Goal: Information Seeking & Learning: Learn about a topic

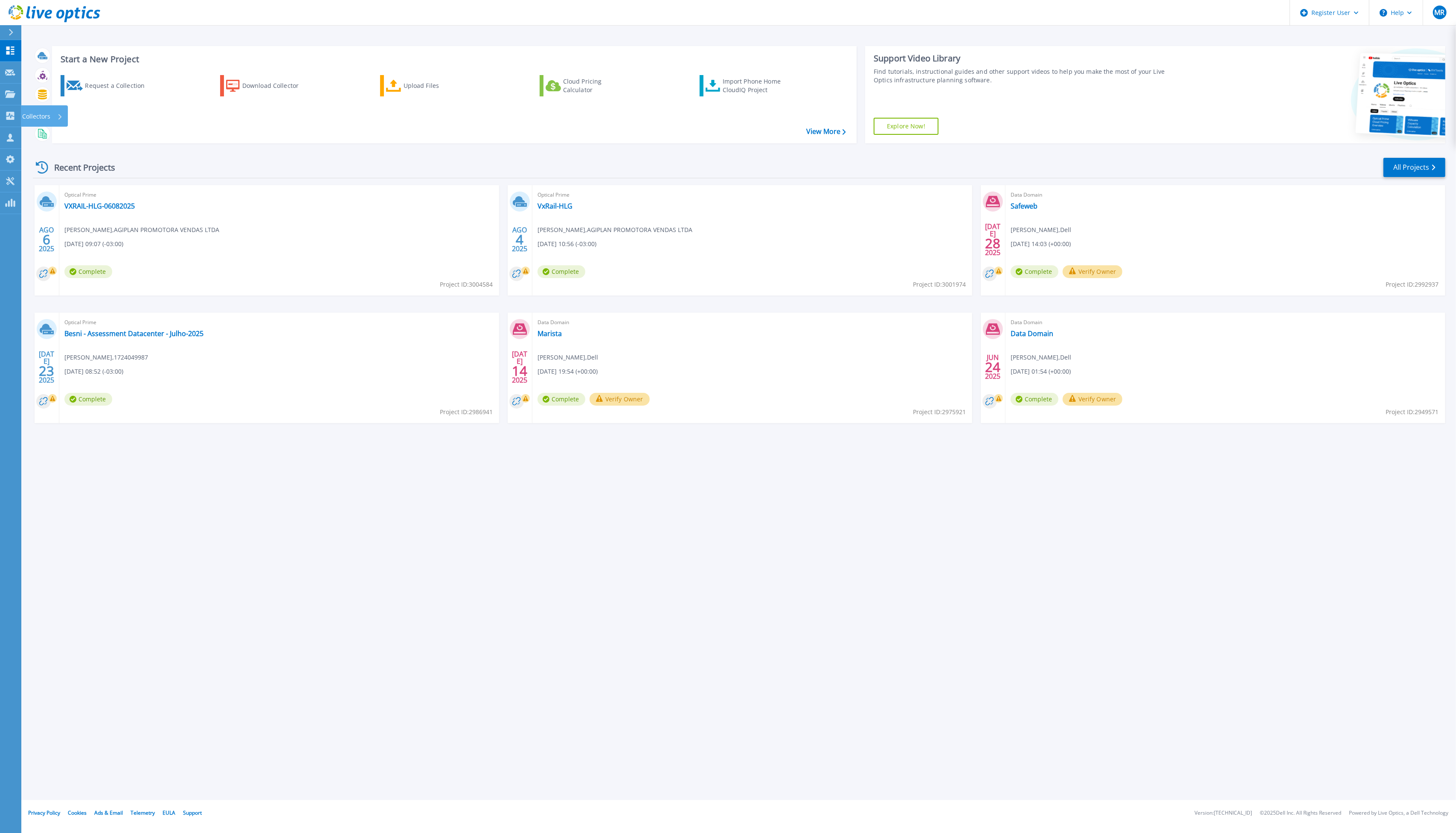
click at [6, 107] on link "Collectors Collectors" at bounding box center [11, 116] width 22 height 22
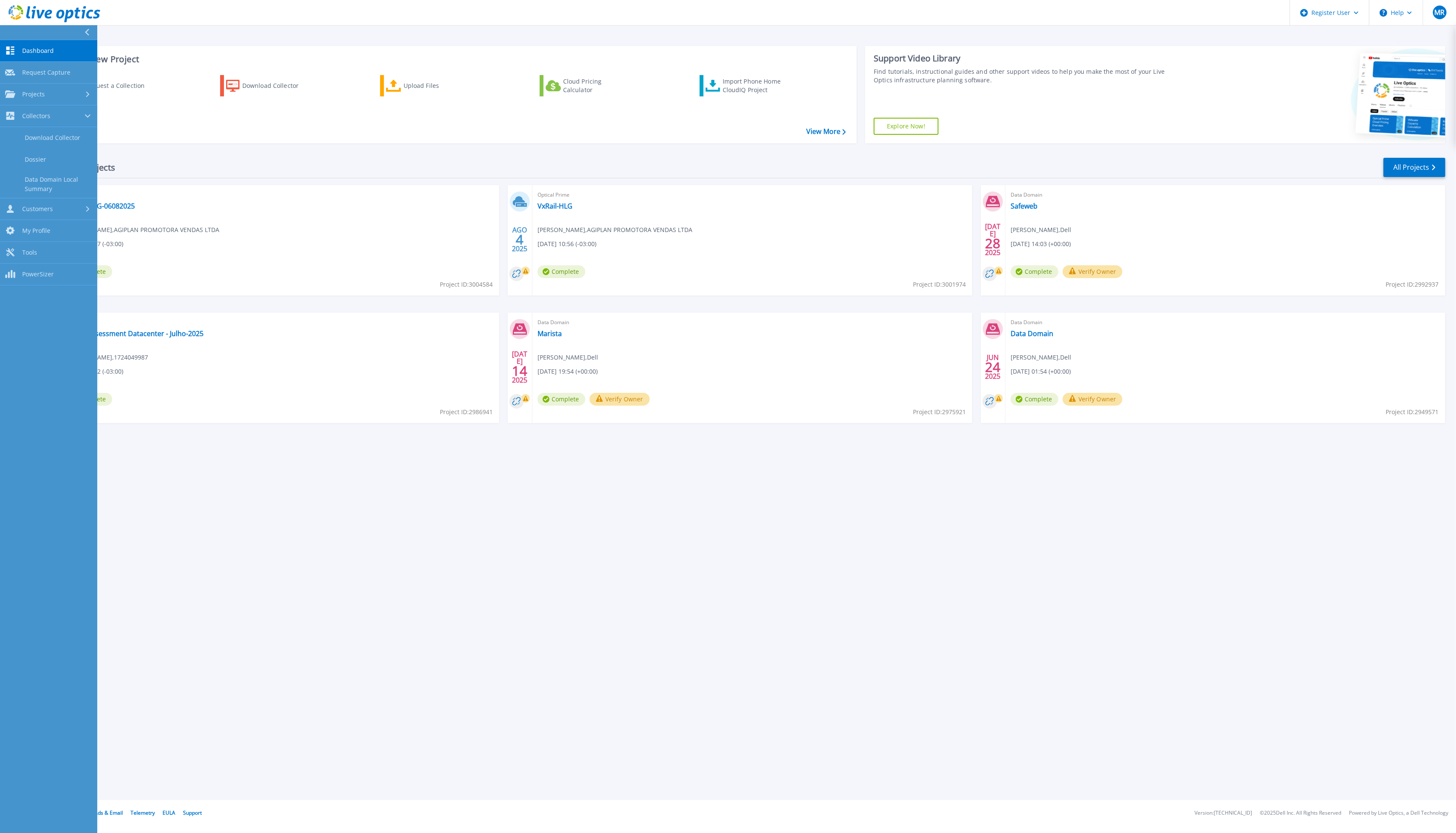
click at [83, 95] on div "Projects" at bounding box center [48, 94] width 87 height 8
click at [77, 116] on link "Search Projects" at bounding box center [48, 116] width 98 height 22
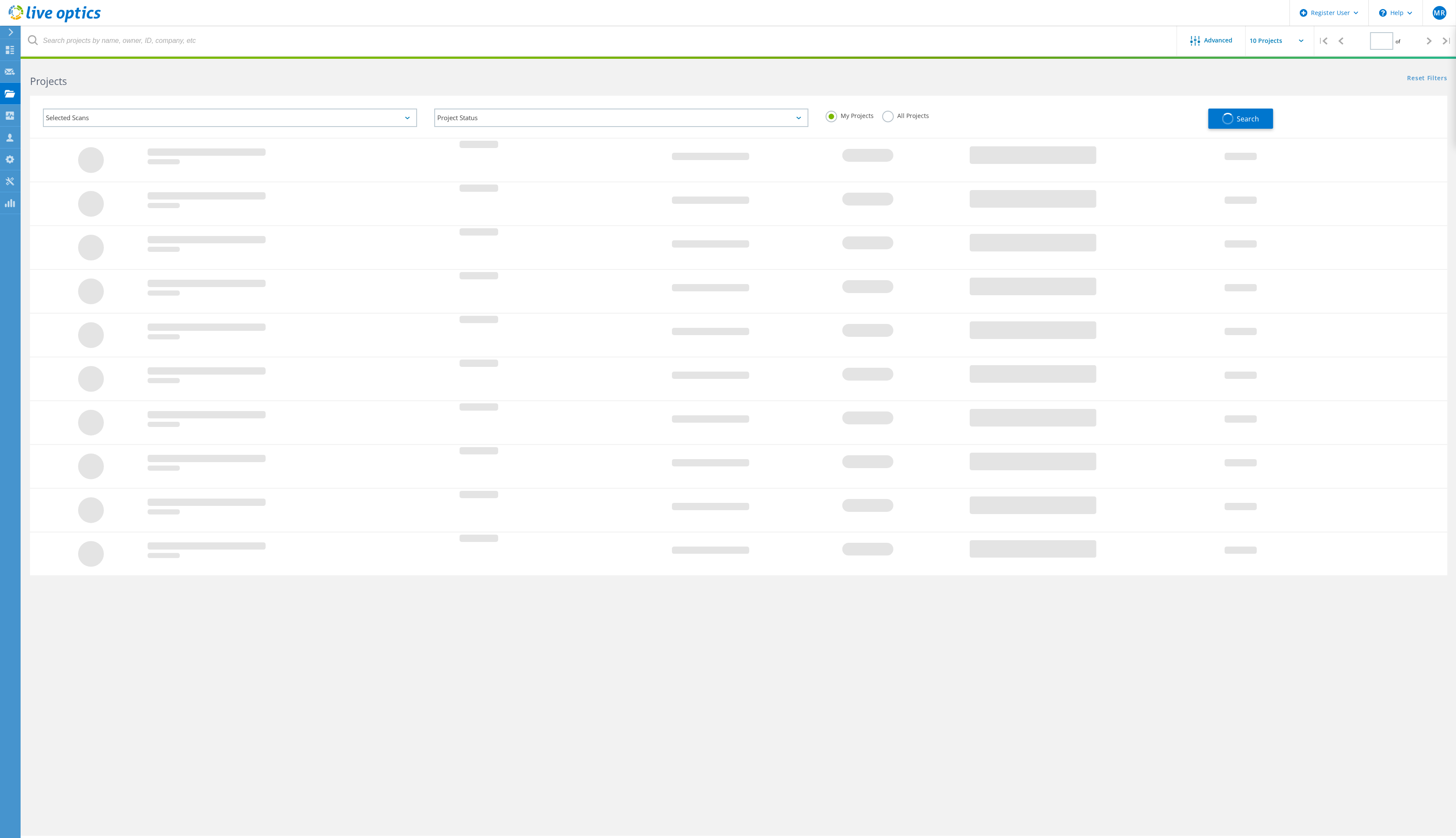
type input "1"
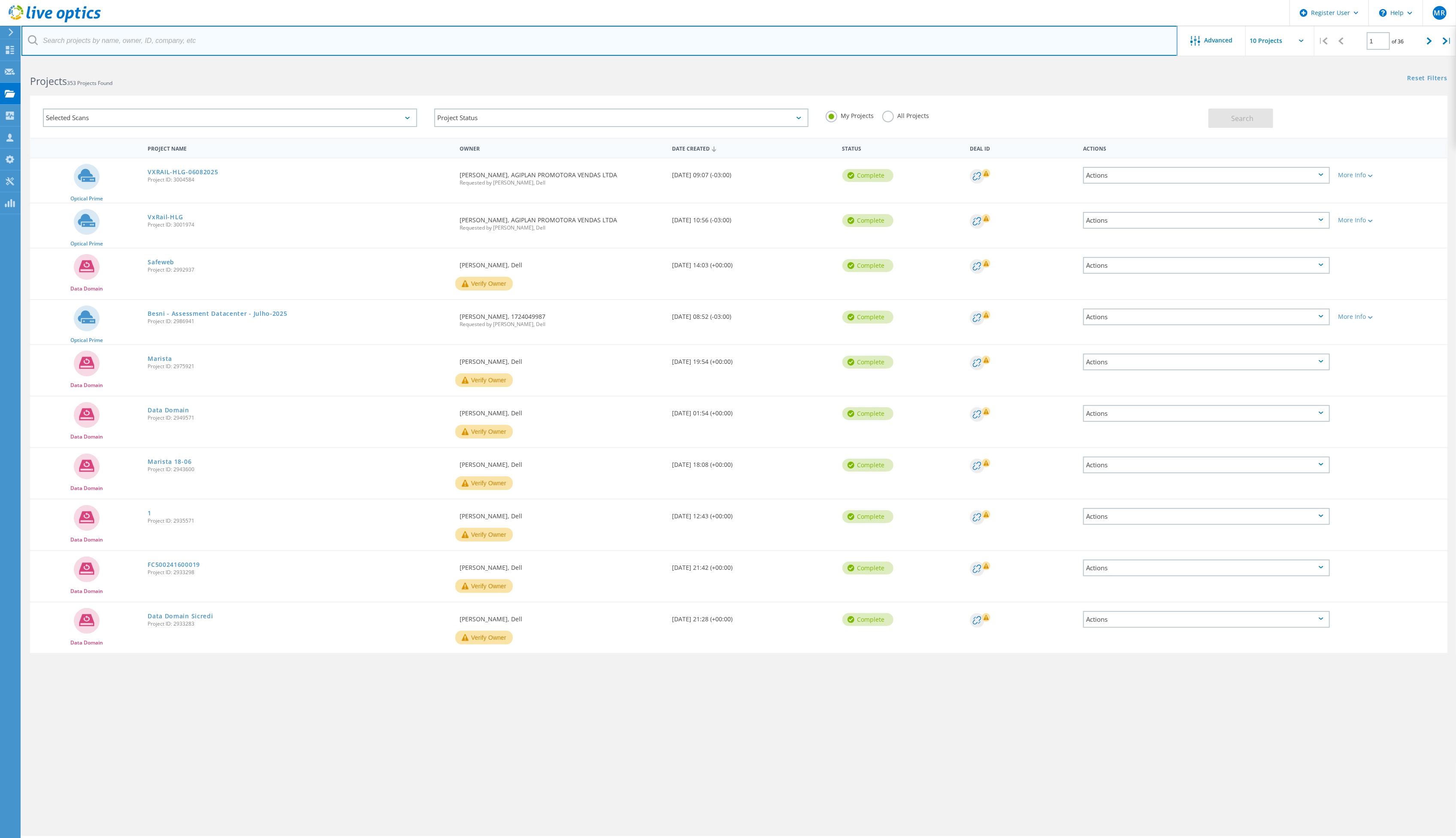
click at [298, 43] on input "text" at bounding box center [600, 41] width 1156 height 30
type input "besni"
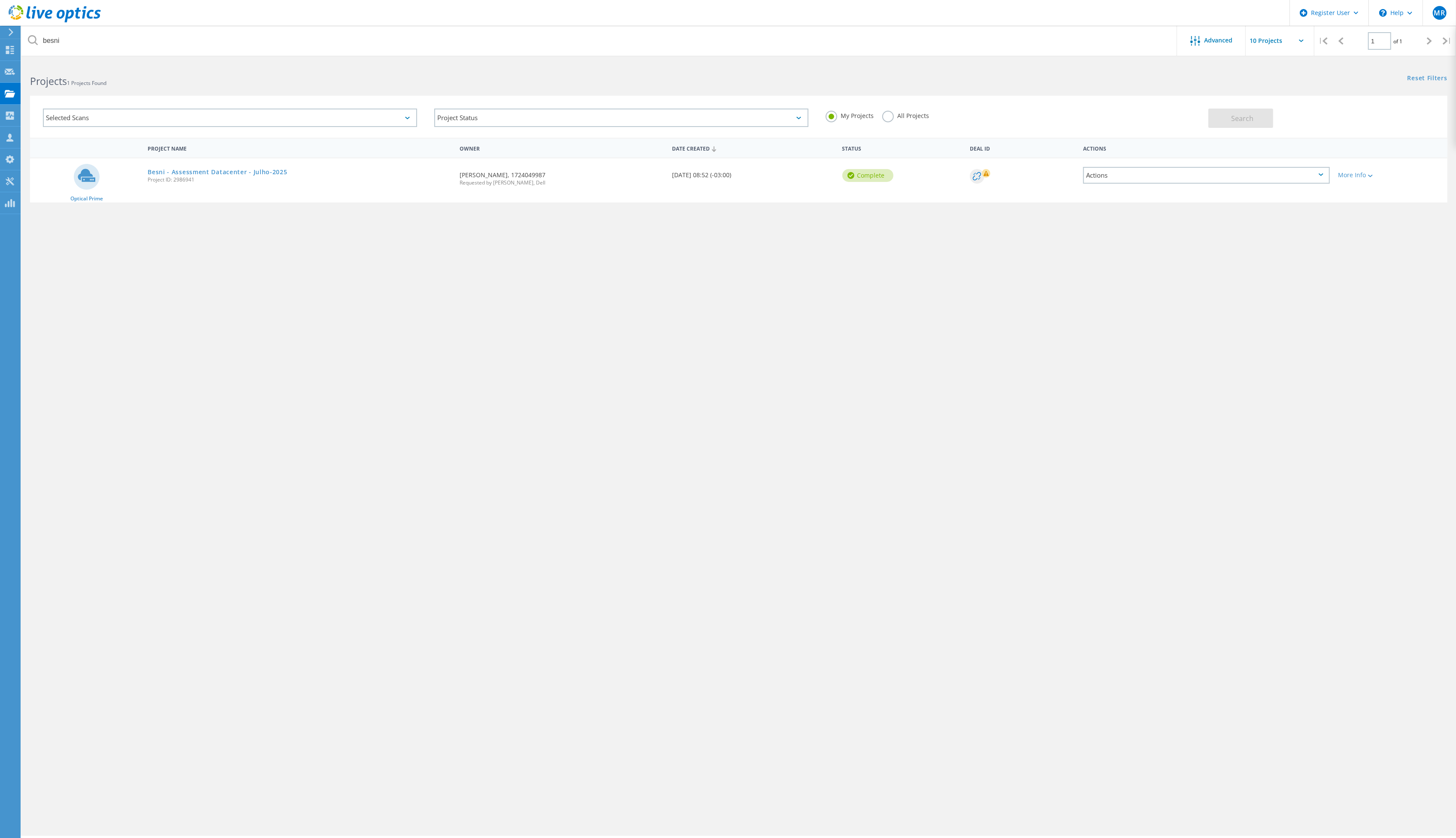
click at [261, 174] on link "Besni - Assessment Datacenter - Julho-2025" at bounding box center [217, 172] width 139 height 6
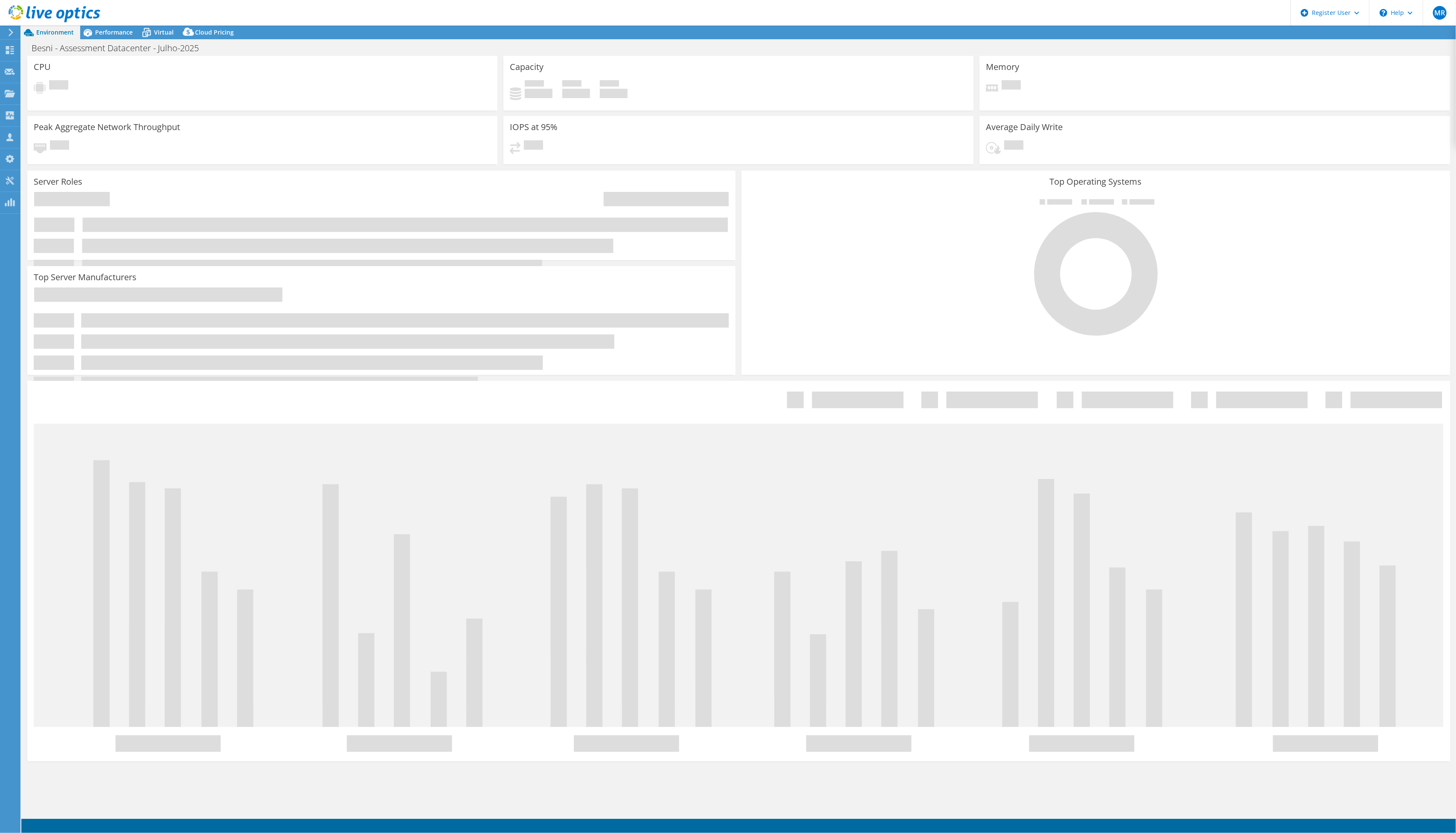
select select "USD"
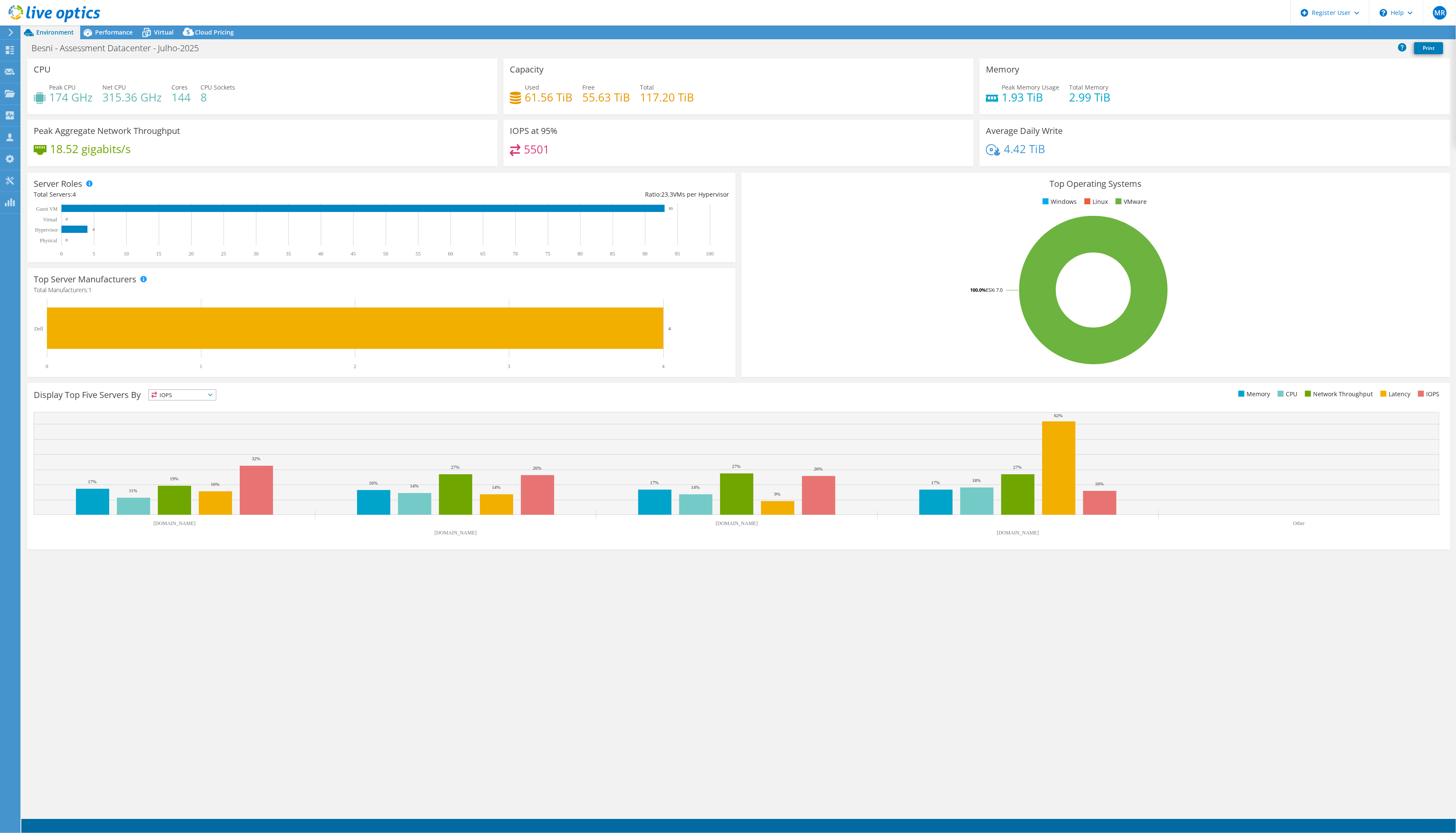
click at [116, 33] on span "Performance" at bounding box center [114, 32] width 37 height 8
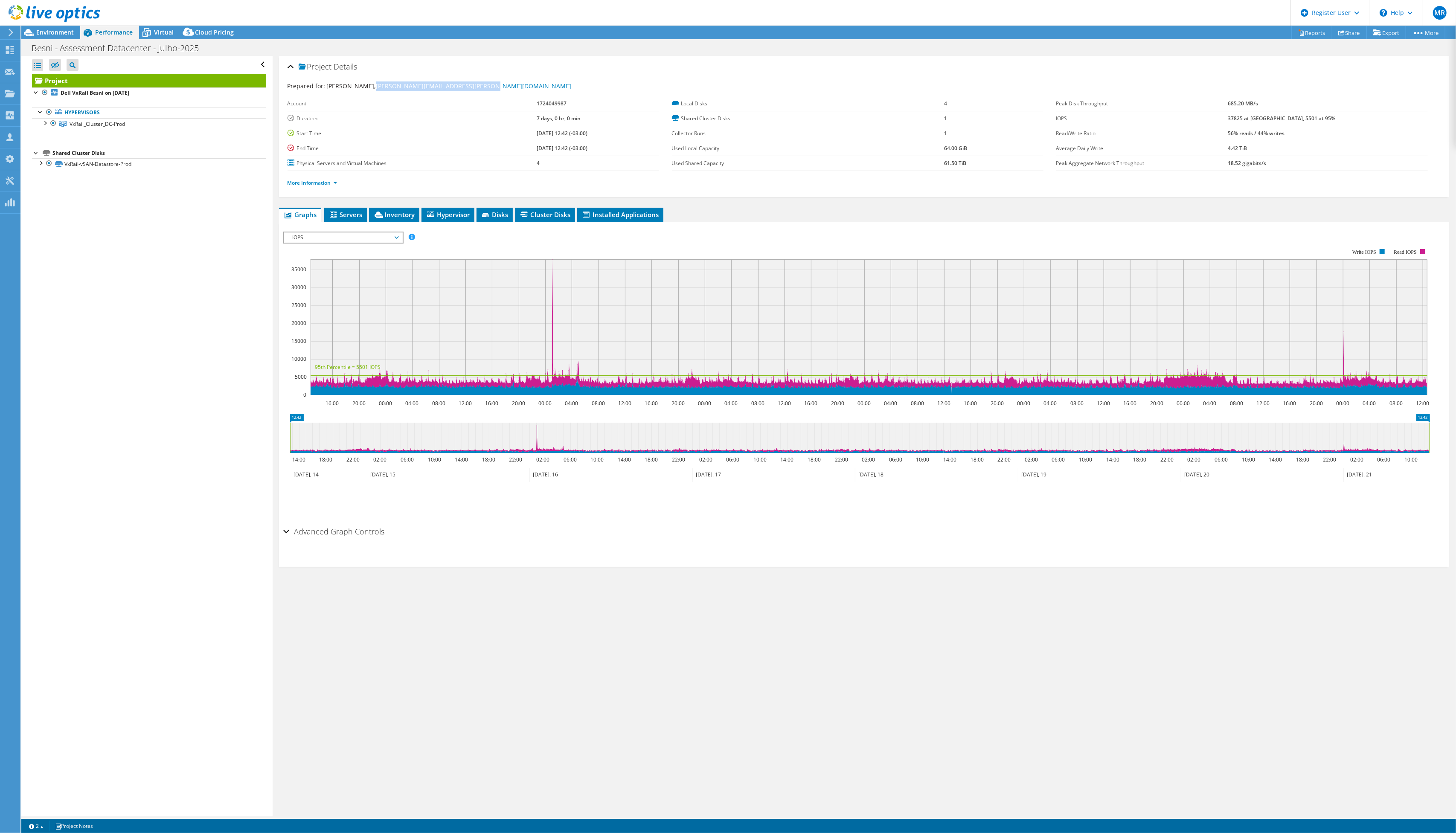
drag, startPoint x: 526, startPoint y: 89, endPoint x: 405, endPoint y: 88, distance: 121.0
click at [405, 88] on div "Prepared for: Leonardo Fagundes Gomes, leonardo.fagundes@lojasbesni.com.br" at bounding box center [864, 86] width 1153 height 10
copy link "[PERSON_NAME][EMAIL_ADDRESS][PERSON_NAME][DOMAIN_NAME]"
click at [62, 37] on div "Environment" at bounding box center [51, 32] width 59 height 13
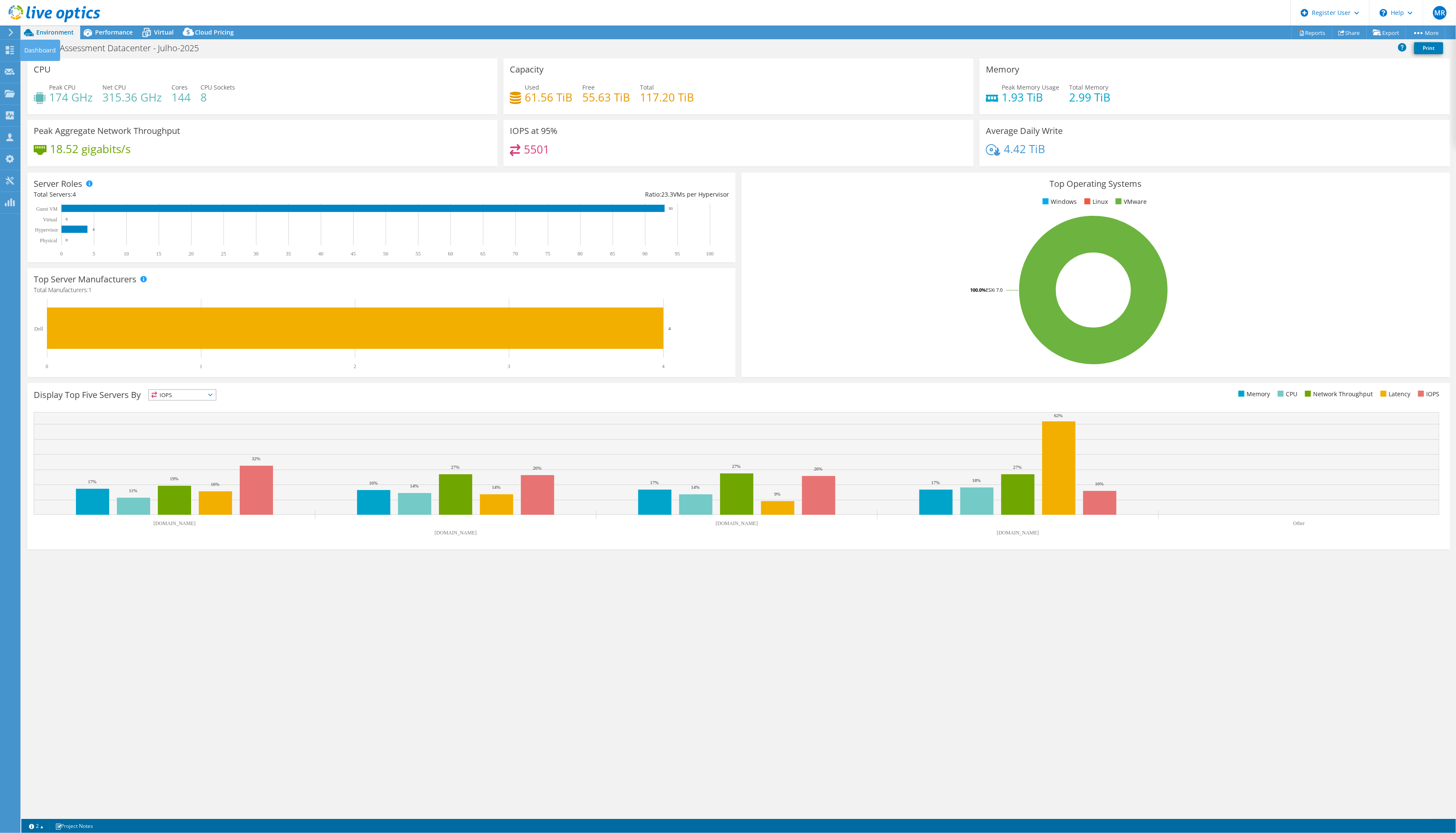
click at [15, 50] on icon at bounding box center [10, 50] width 11 height 8
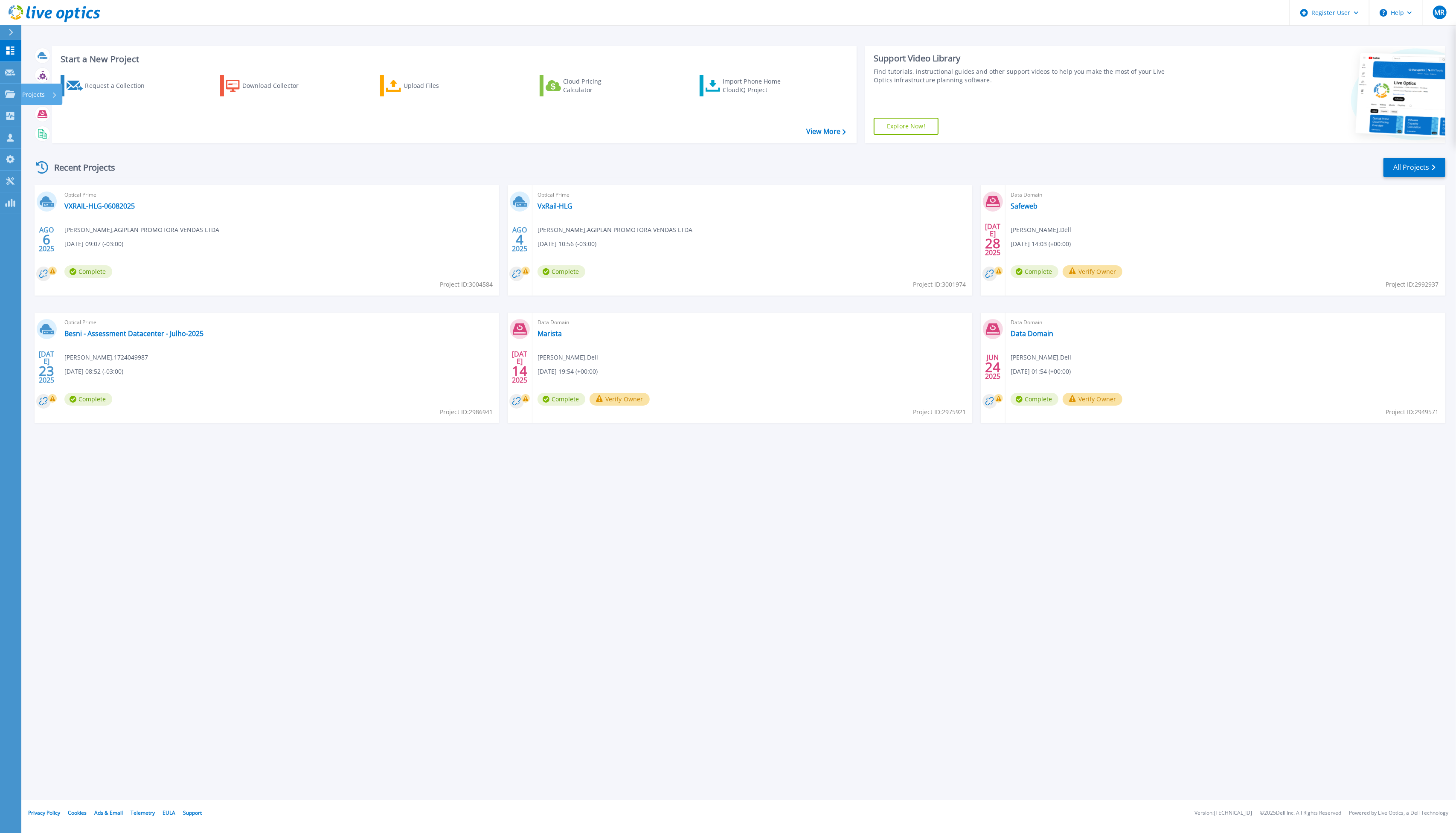
click at [13, 92] on icon at bounding box center [11, 94] width 11 height 7
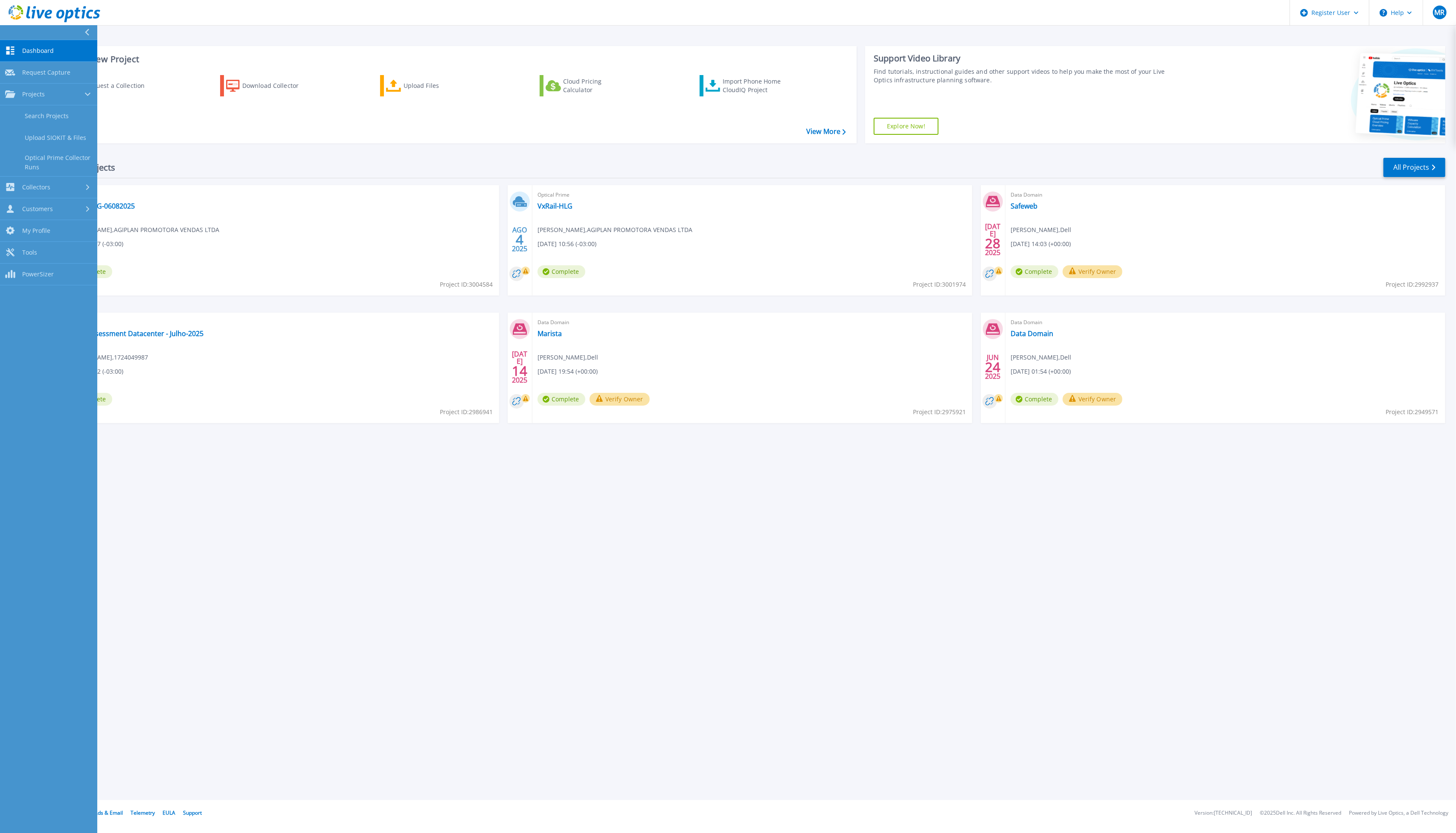
click at [58, 110] on link "Search Projects" at bounding box center [48, 116] width 98 height 22
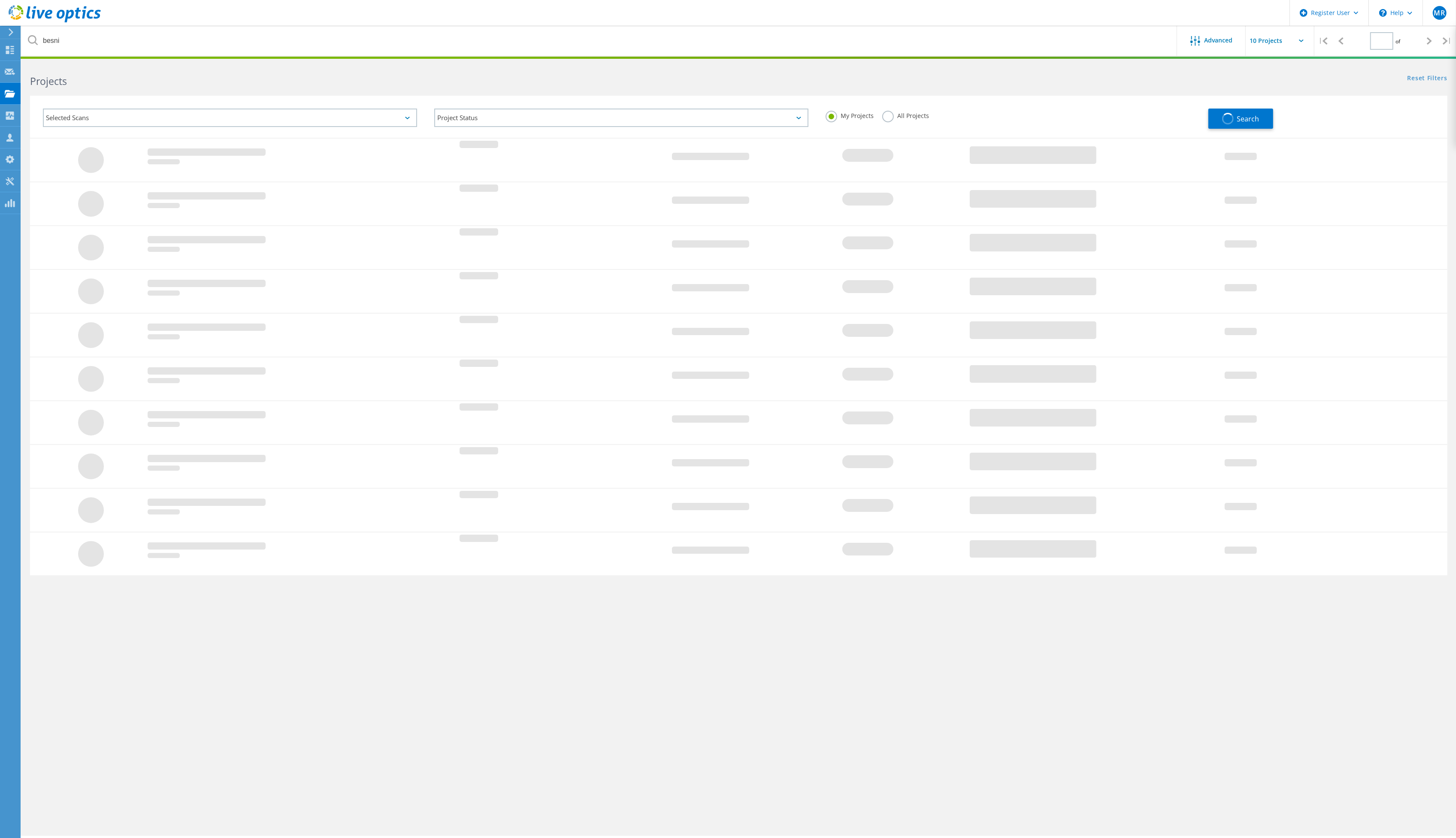
type input "1"
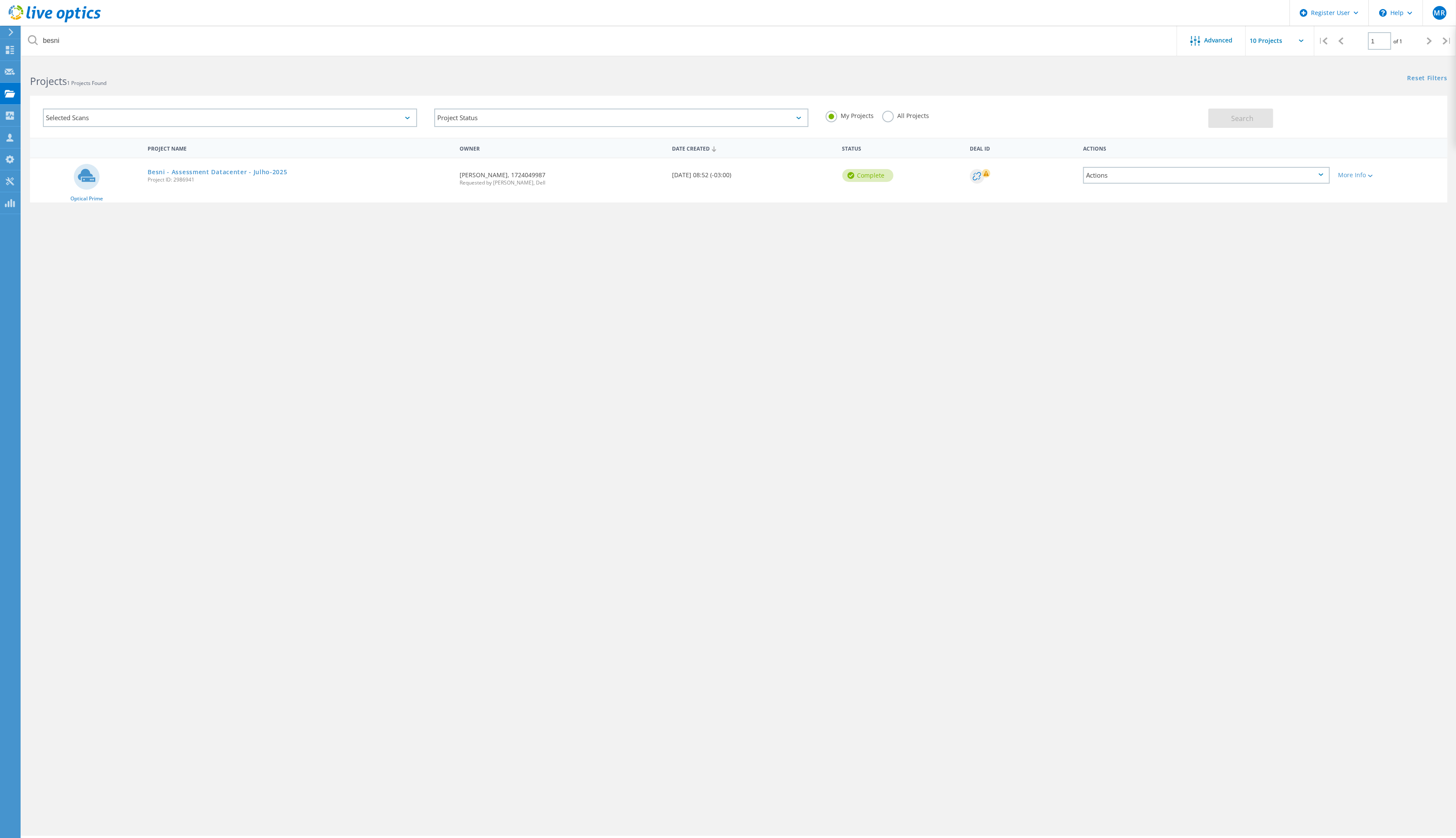
click at [907, 115] on label "All Projects" at bounding box center [906, 115] width 47 height 8
click at [0, 0] on input "All Projects" at bounding box center [0, 0] width 0 height 0
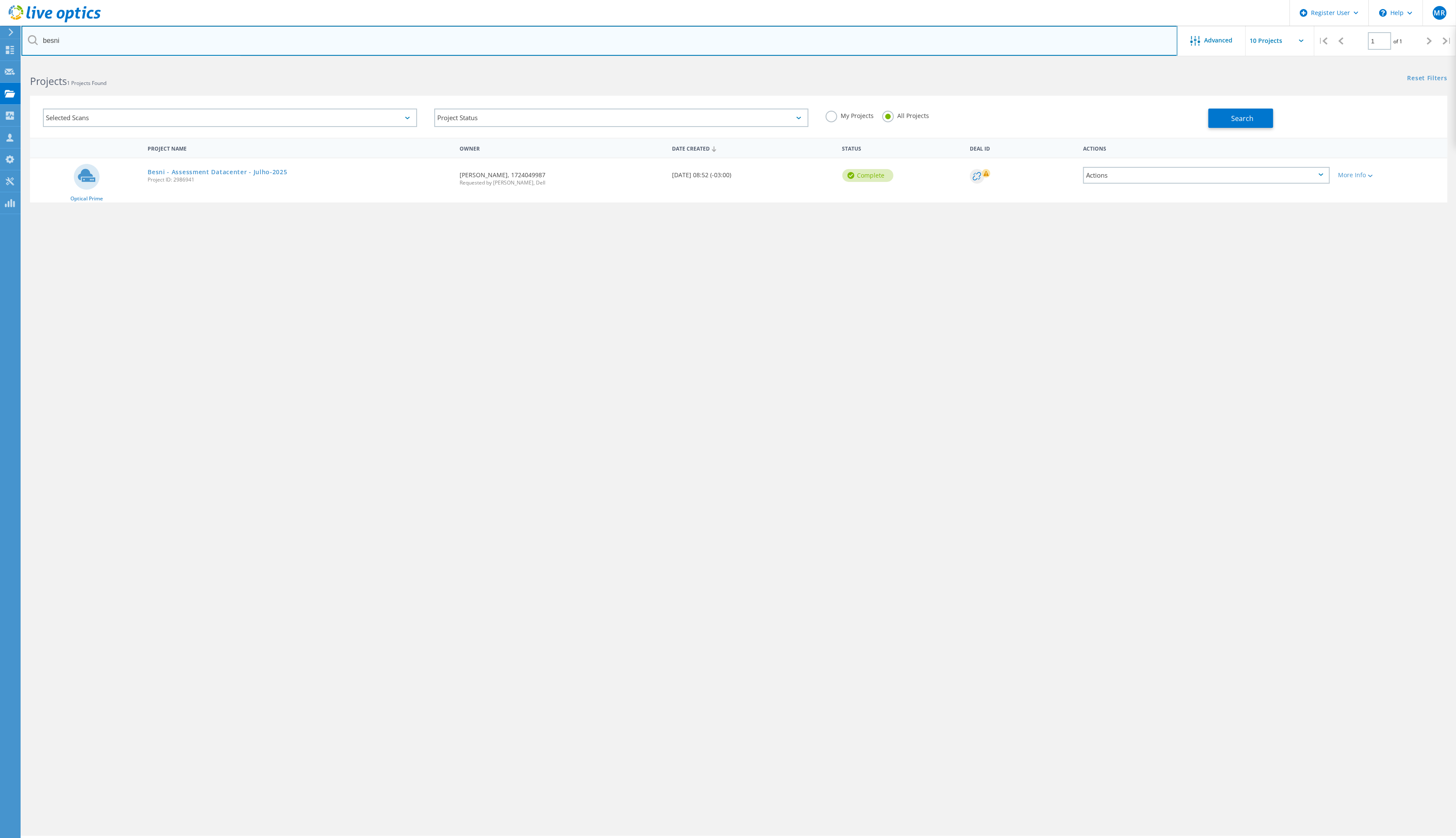
click at [573, 53] on input "besni" at bounding box center [600, 41] width 1156 height 30
click at [572, 53] on input "besni" at bounding box center [600, 41] width 1156 height 30
paste input "[PERSON_NAME][EMAIL_ADDRESS][PERSON_NAME][DOMAIN_NAME]"
type input "[PERSON_NAME][EMAIL_ADDRESS][PERSON_NAME][DOMAIN_NAME]"
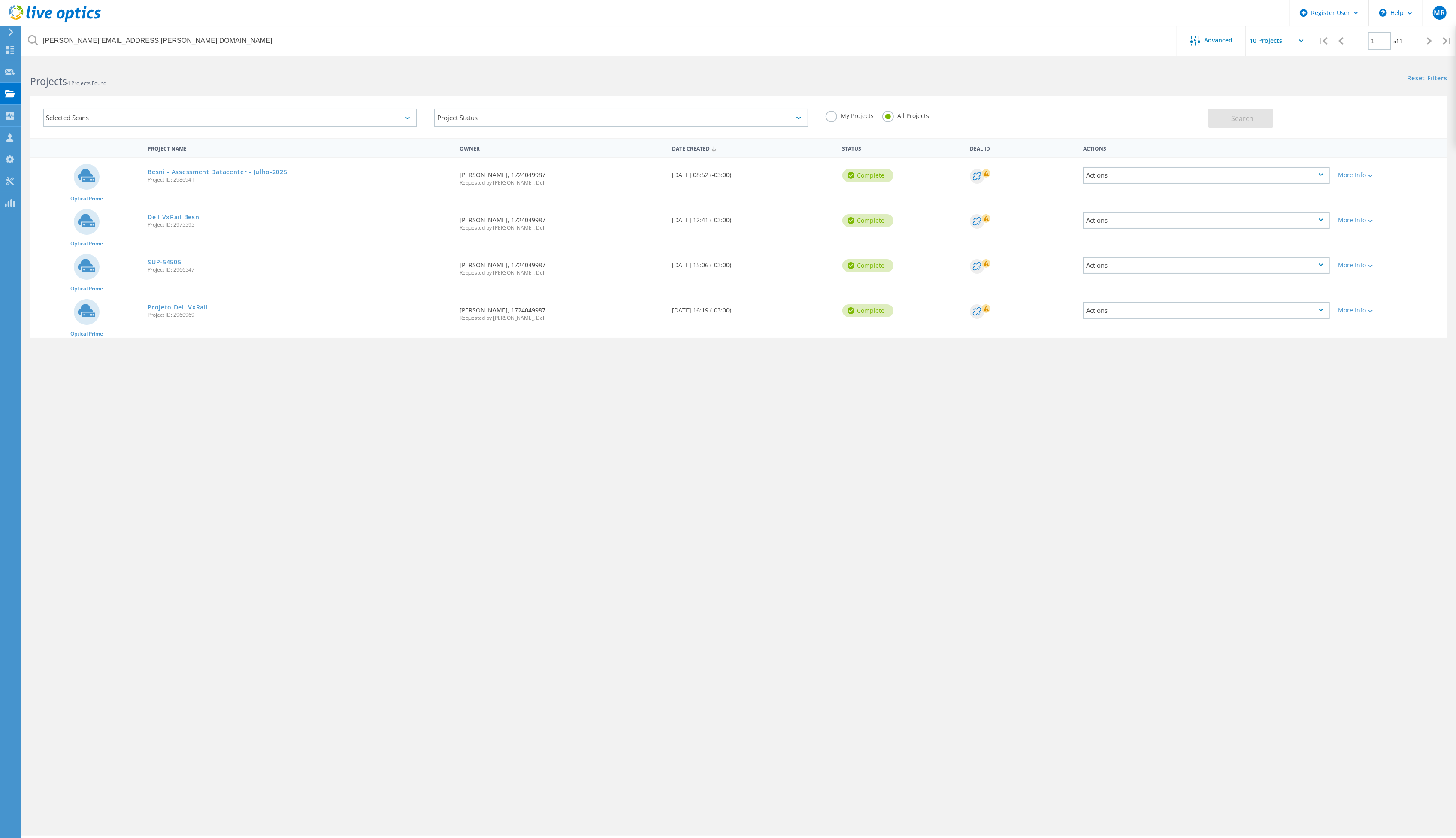
click at [555, 172] on div "Requested By Leonardo Fagundes Gomes, 1724049987 Requested by Thiago Mariano, D…" at bounding box center [562, 176] width 213 height 36
click at [1030, 523] on div "leonardo.fagundes@lojasbesni.com.br Advanced | 1 of 1 | Email Address Project N…" at bounding box center [739, 449] width 1435 height 774
click at [1257, 176] on div "Actions" at bounding box center [1206, 175] width 247 height 16
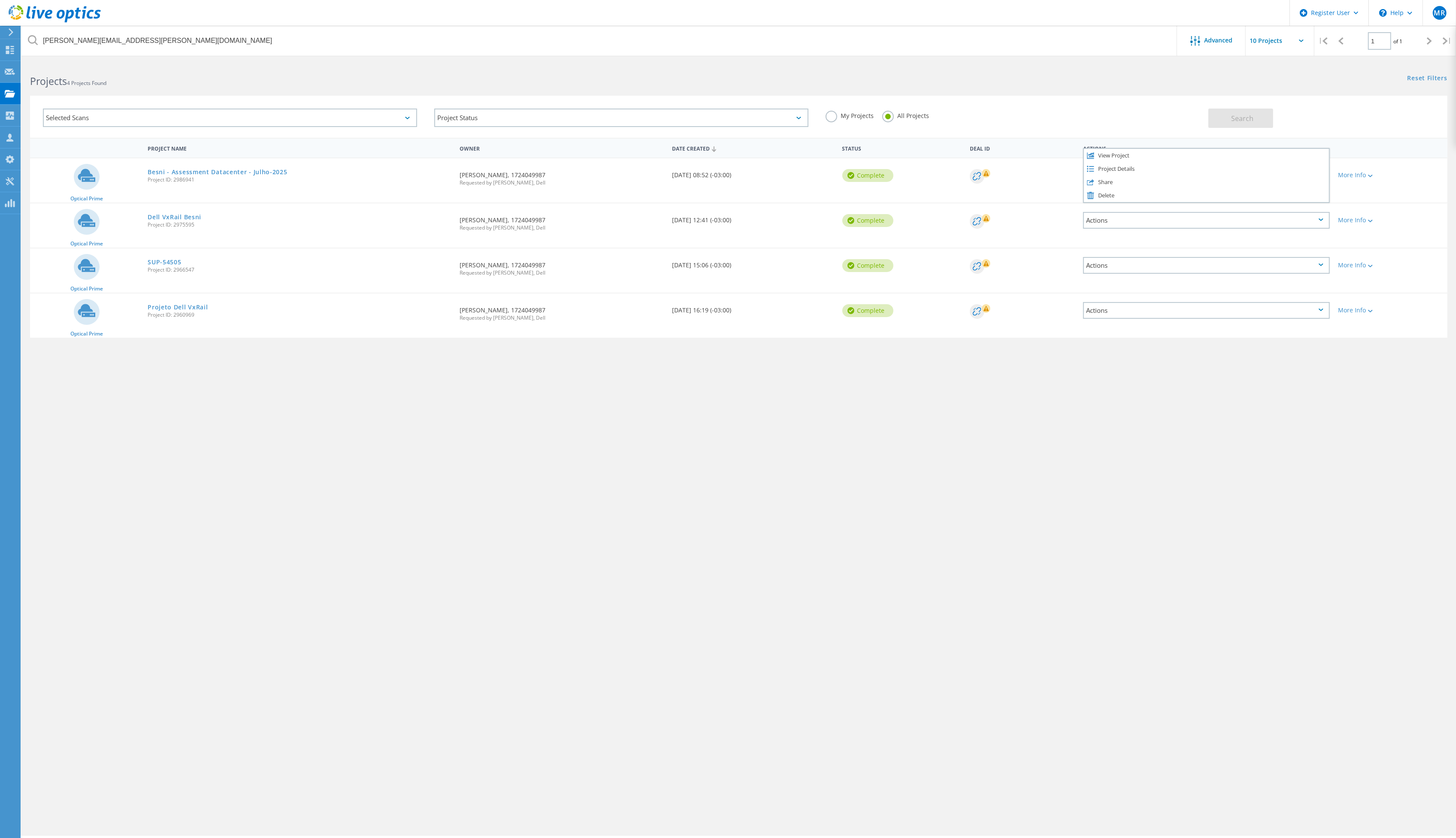
click at [1087, 462] on div "leonardo.fagundes@lojasbesni.com.br Advanced | 1 of 1 | Email Address Project N…" at bounding box center [739, 449] width 1435 height 774
click at [246, 173] on link "Besni - Assessment Datacenter - Julho-2025" at bounding box center [217, 172] width 139 height 6
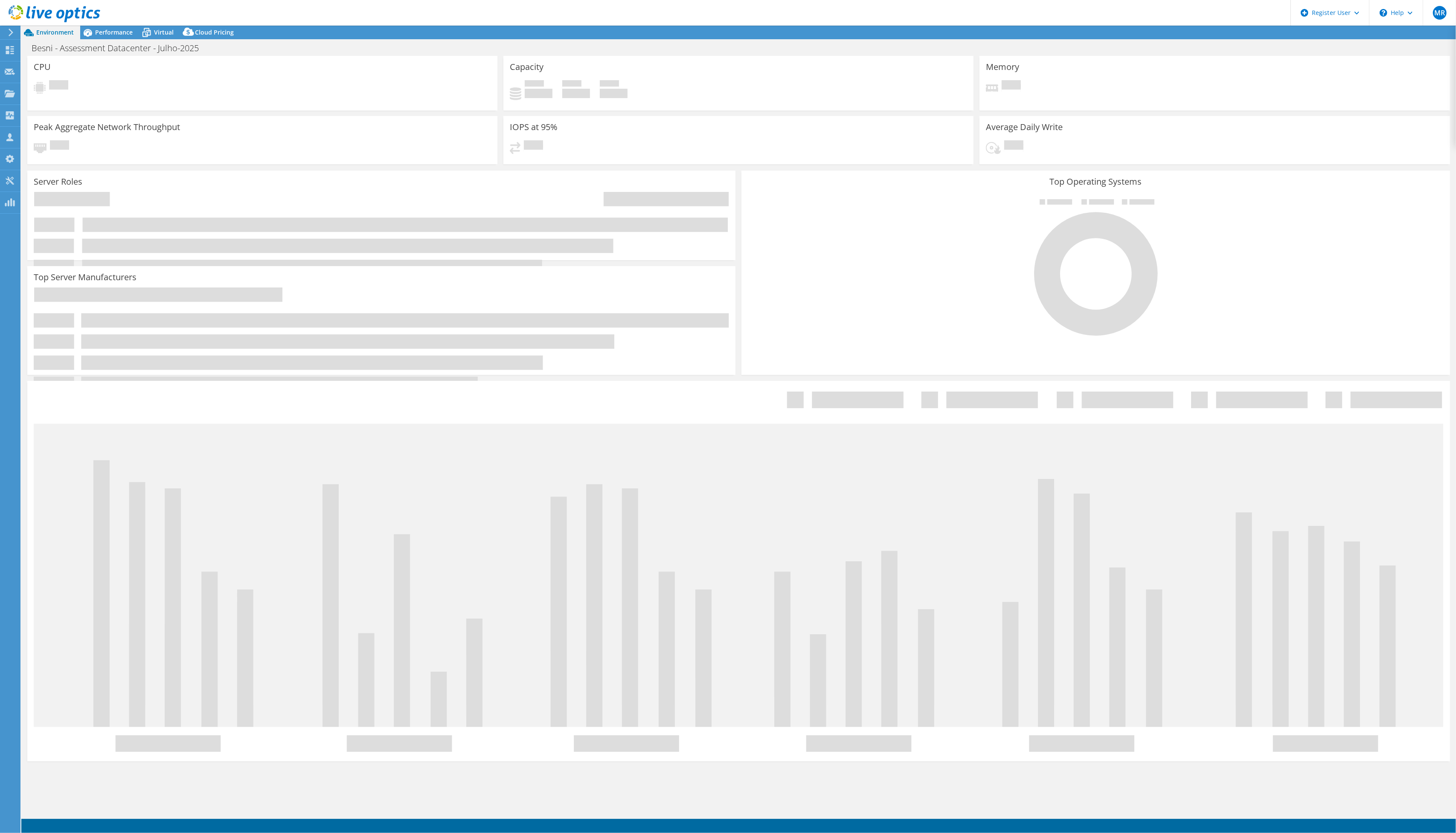
select select "USD"
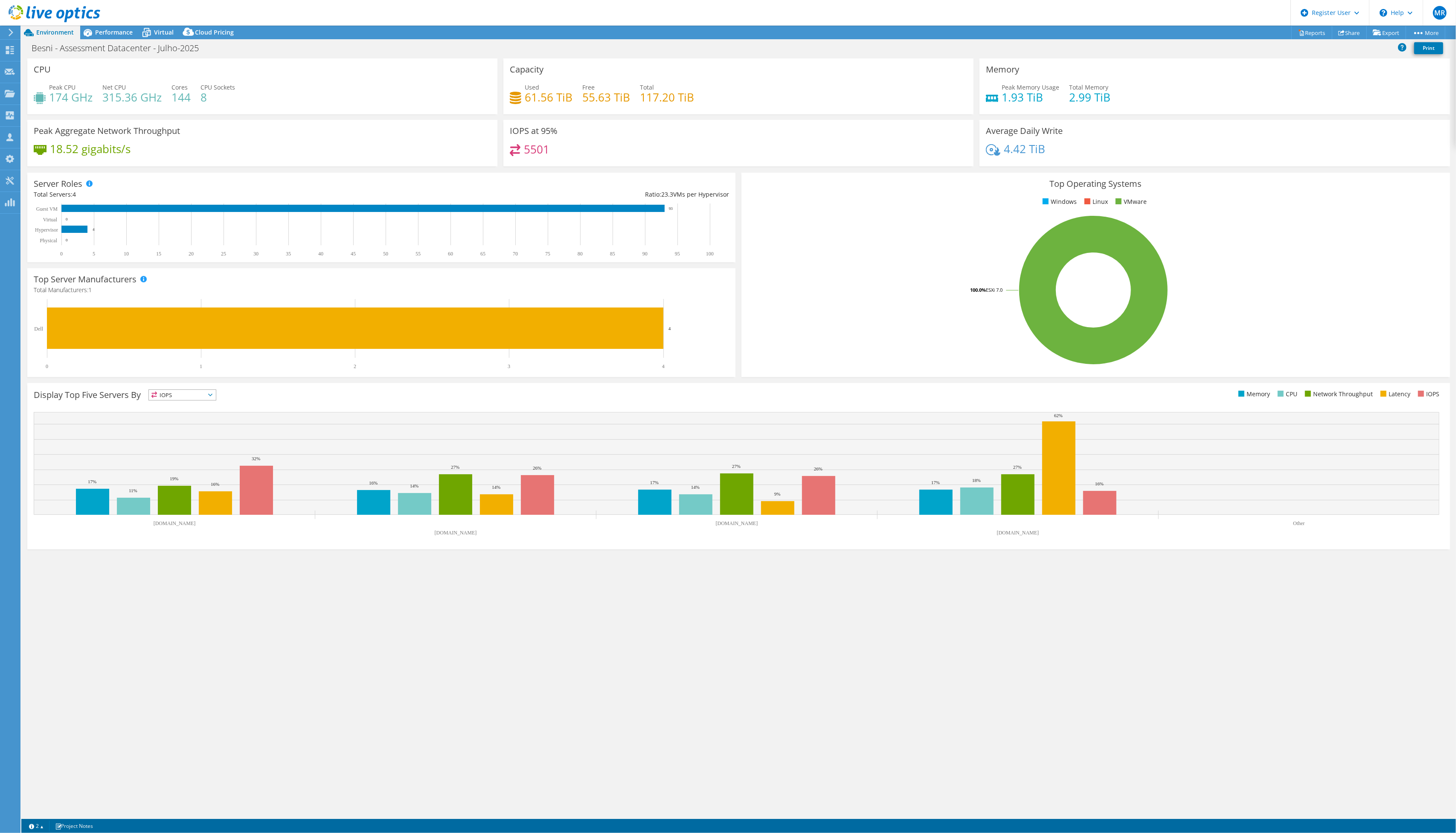
click at [127, 34] on span "Performance" at bounding box center [114, 32] width 37 height 8
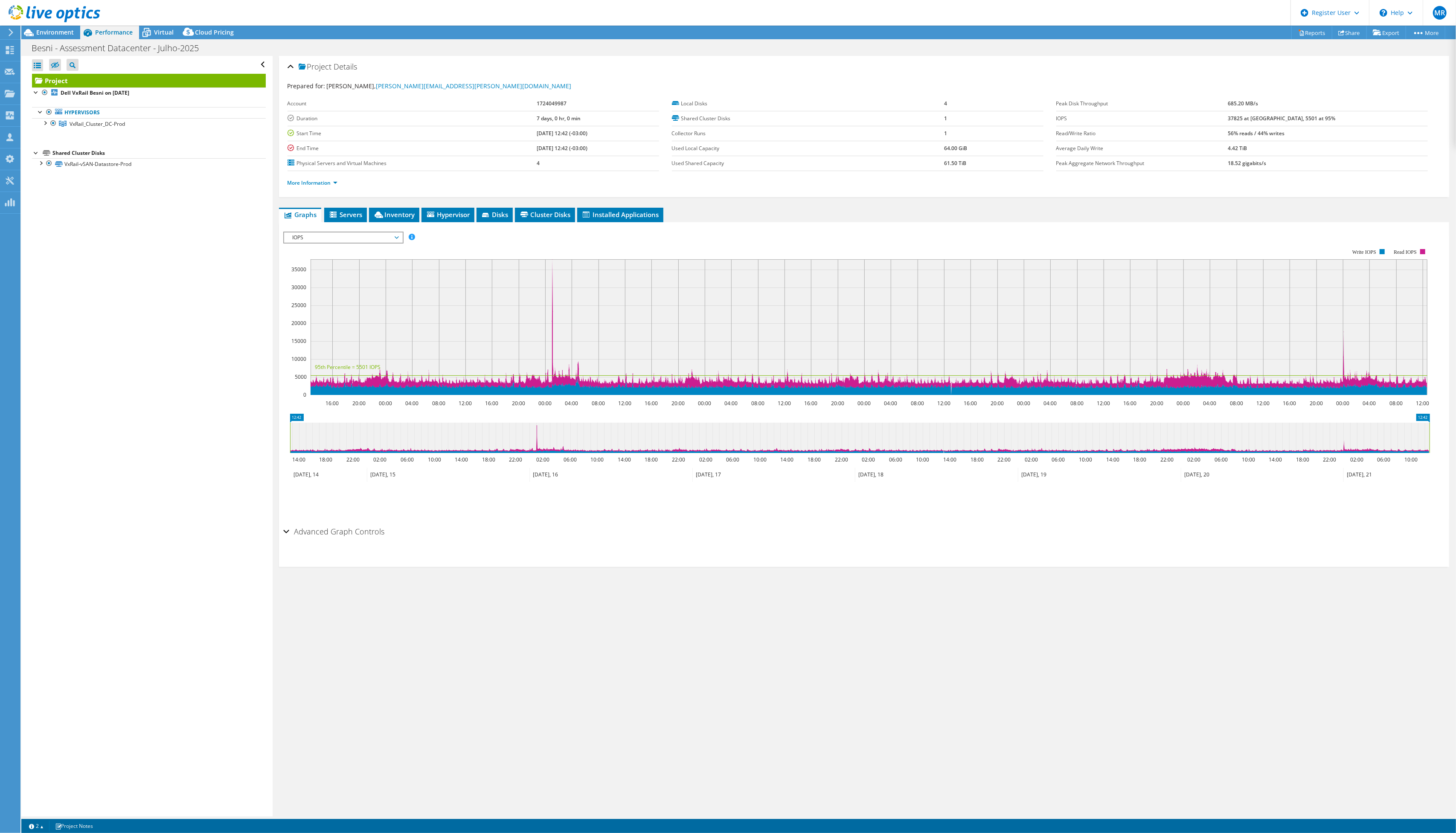
click at [43, 121] on div at bounding box center [44, 122] width 9 height 9
click at [100, 171] on link "[DOMAIN_NAME]" at bounding box center [149, 168] width 234 height 11
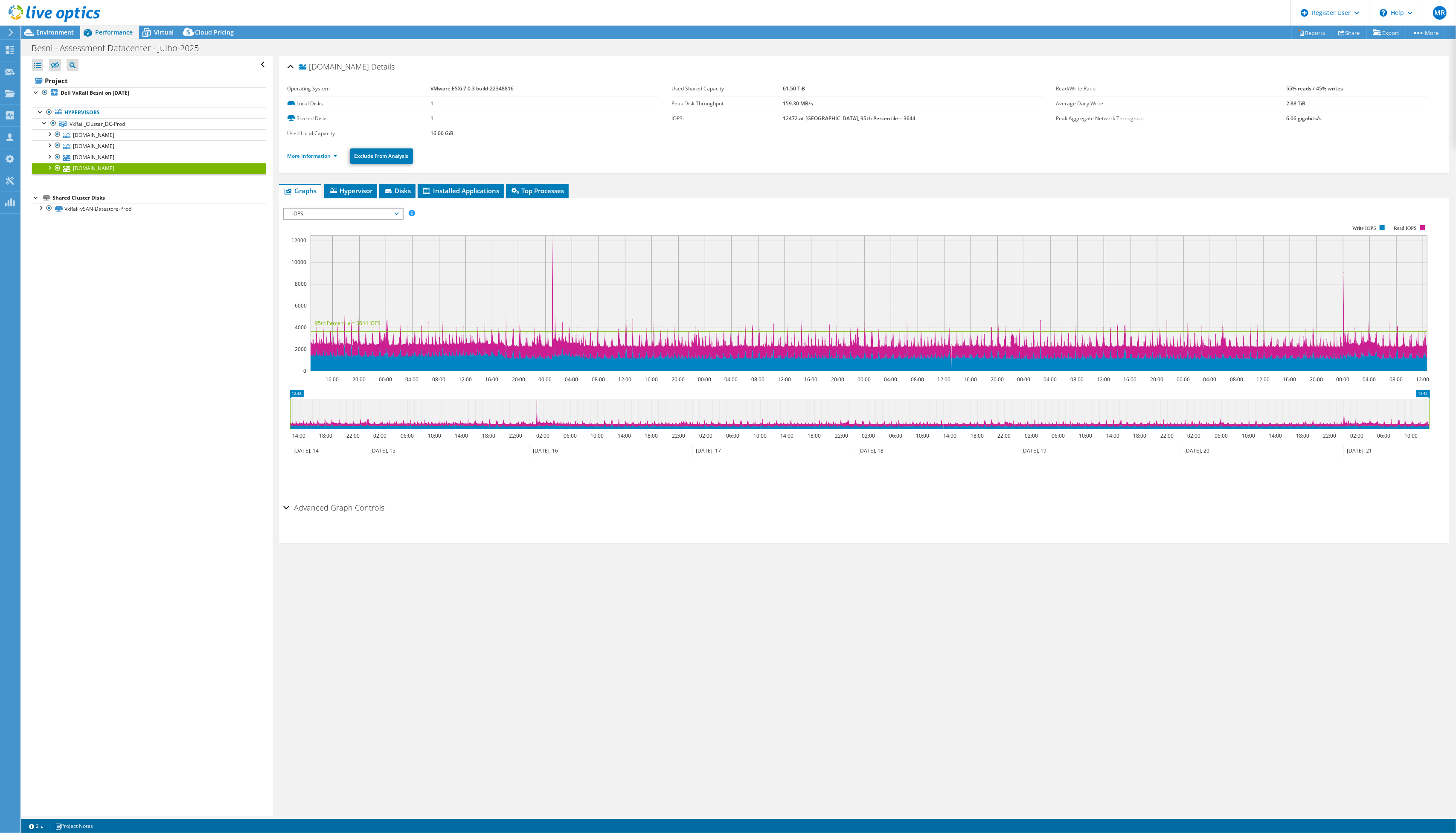
click at [321, 183] on div "[DOMAIN_NAME] Details Operating System VMware ESXi 7.0.3 build-22348816 Local D…" at bounding box center [864, 436] width 1183 height 761
click at [319, 161] on li "More Information" at bounding box center [315, 156] width 55 height 9
click at [320, 156] on link "More Information" at bounding box center [312, 156] width 50 height 7
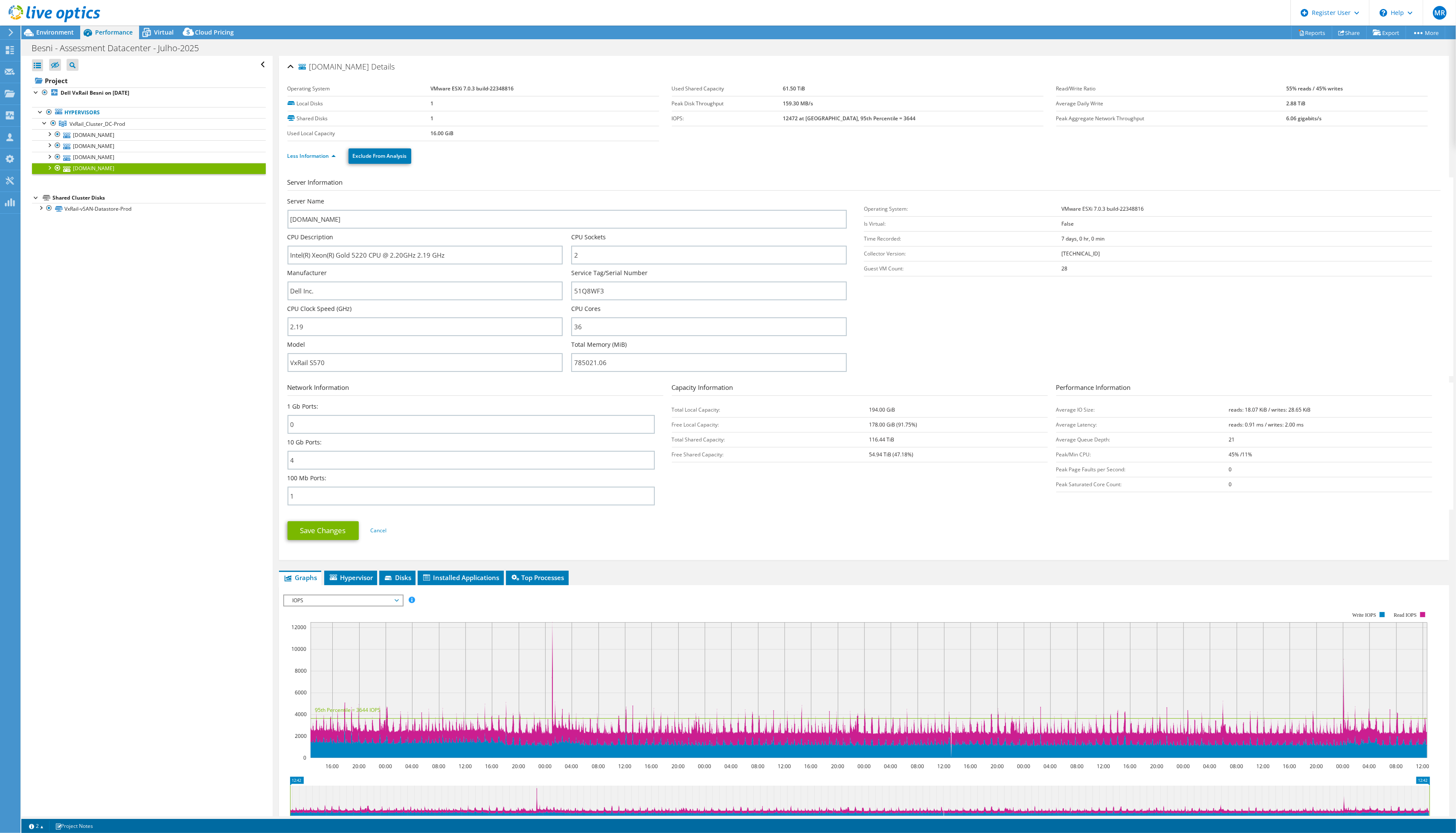
click at [72, 33] on span "Environment" at bounding box center [55, 32] width 37 height 8
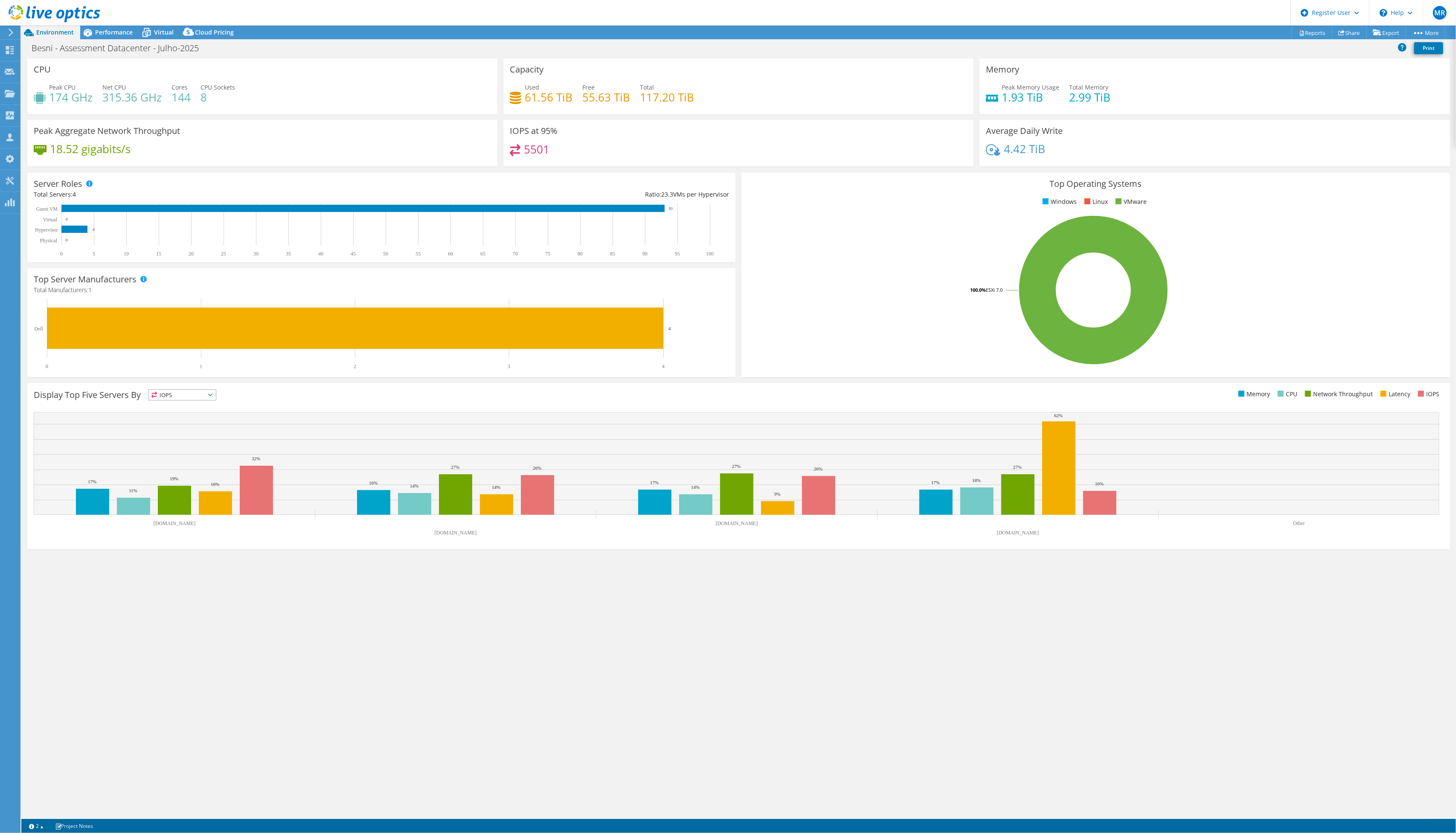
click at [129, 33] on span "Performance" at bounding box center [114, 32] width 37 height 8
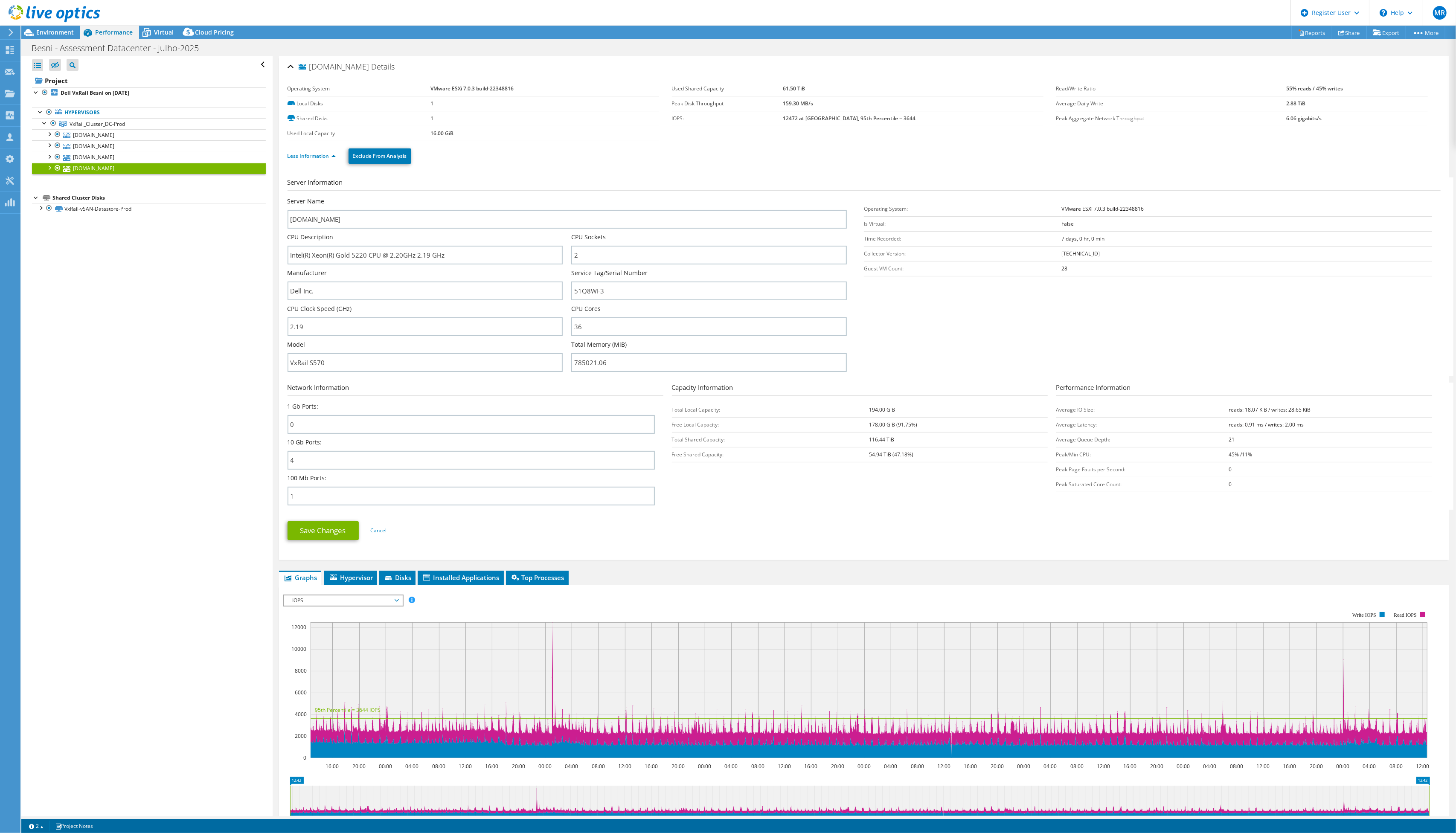
click at [930, 323] on section "Server Information Server Name [DOMAIN_NAME] CPU Description Intel(R) Xeon(R) G…" at bounding box center [866, 277] width 1157 height 199
click at [589, 292] on input "51Q8WF3" at bounding box center [709, 291] width 276 height 19
click at [63, 28] on div at bounding box center [50, 14] width 100 height 29
click at [64, 37] on div "Environment" at bounding box center [51, 32] width 59 height 13
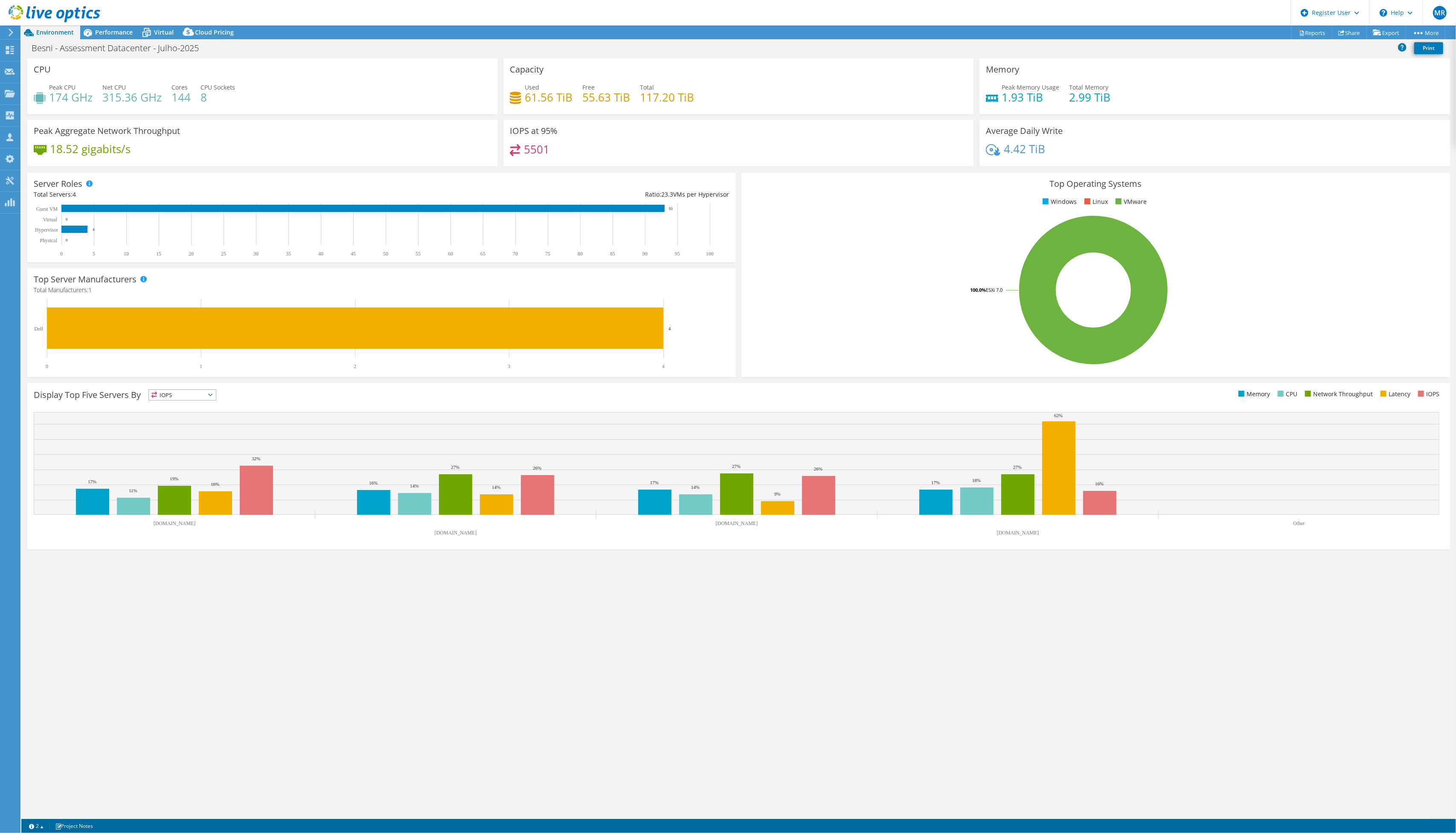
click at [116, 31] on span "Performance" at bounding box center [114, 32] width 37 height 8
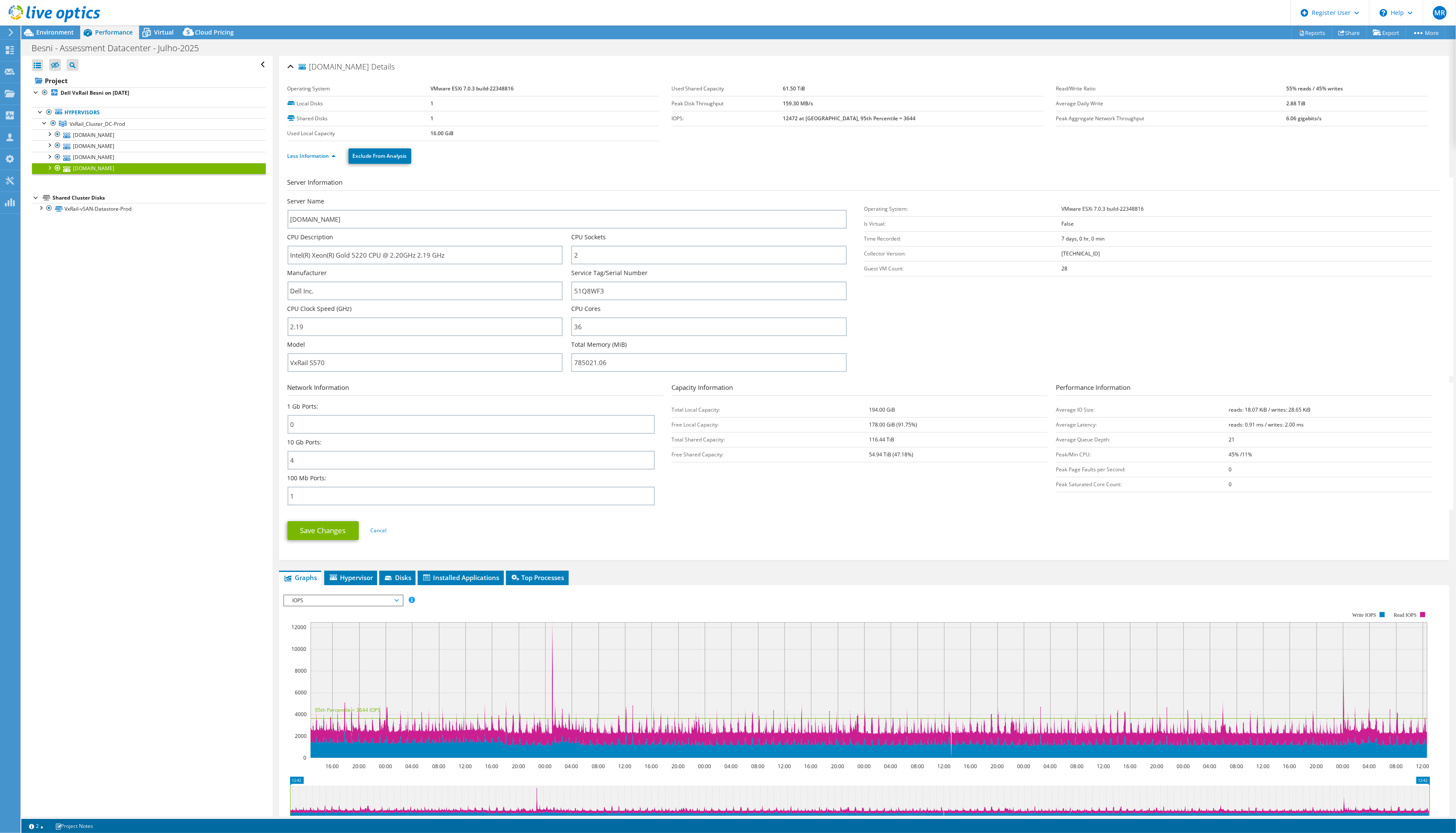
click at [63, 33] on span "Environment" at bounding box center [55, 32] width 37 height 8
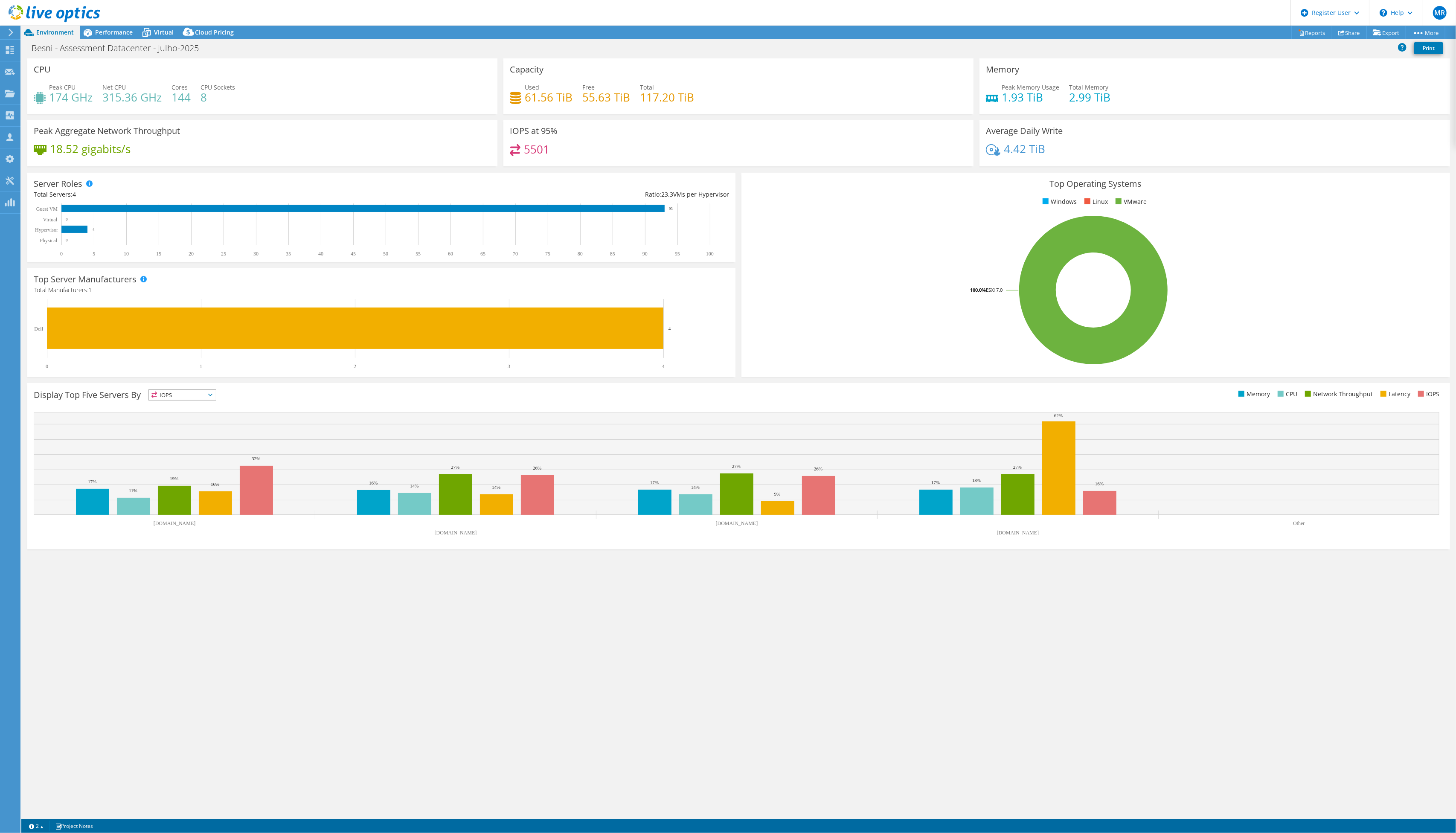
click at [100, 31] on span "Performance" at bounding box center [114, 32] width 37 height 8
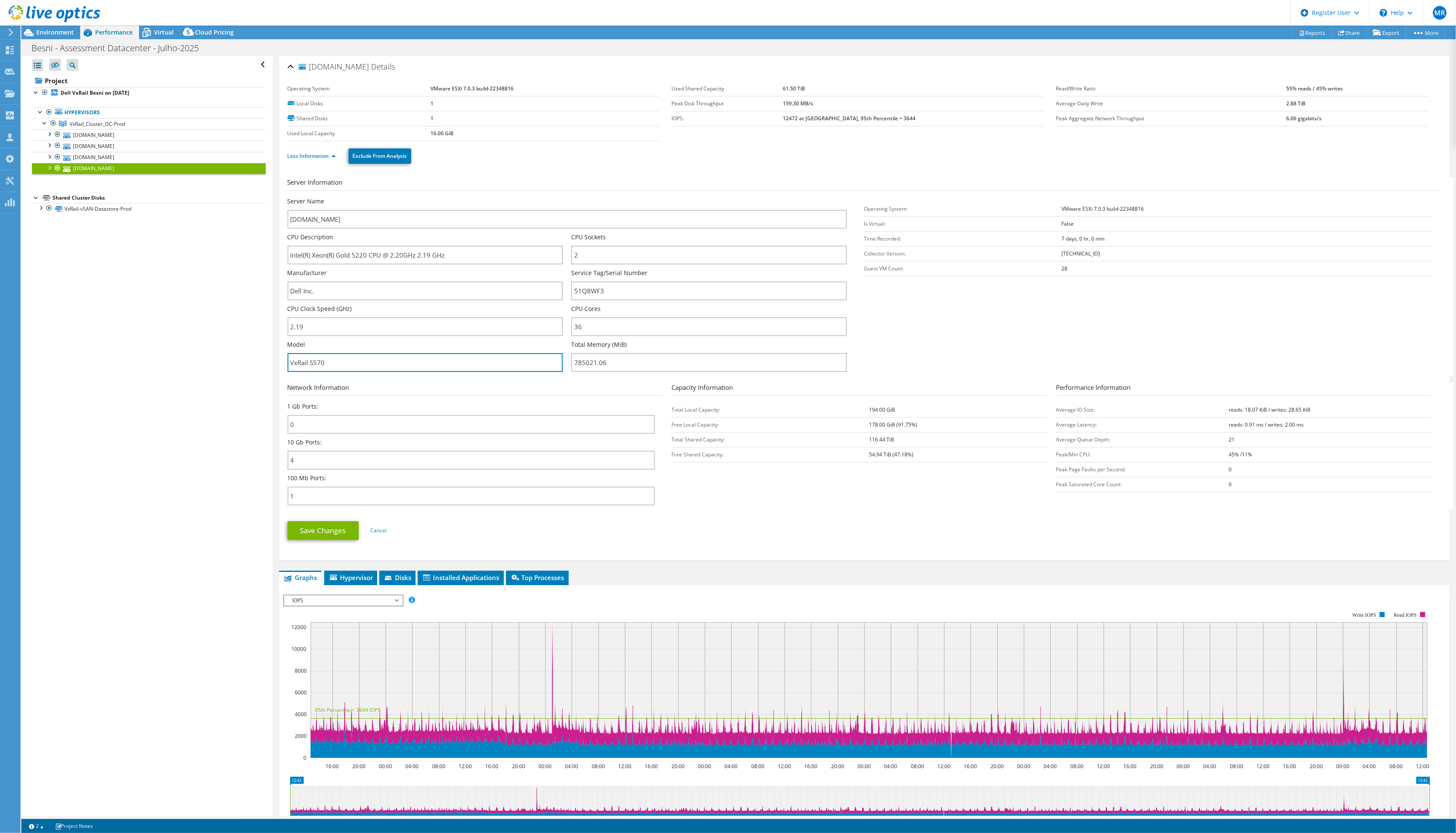
drag, startPoint x: 339, startPoint y: 359, endPoint x: 0, endPoint y: 320, distance: 341.2
click at [0, 320] on div "MR Dell User [PERSON_NAME] [PERSON_NAME][EMAIL_ADDRESS][DOMAIN_NAME] Dell My Pr…" at bounding box center [728, 416] width 1456 height 833
click at [39, 30] on span "Environment" at bounding box center [55, 32] width 37 height 8
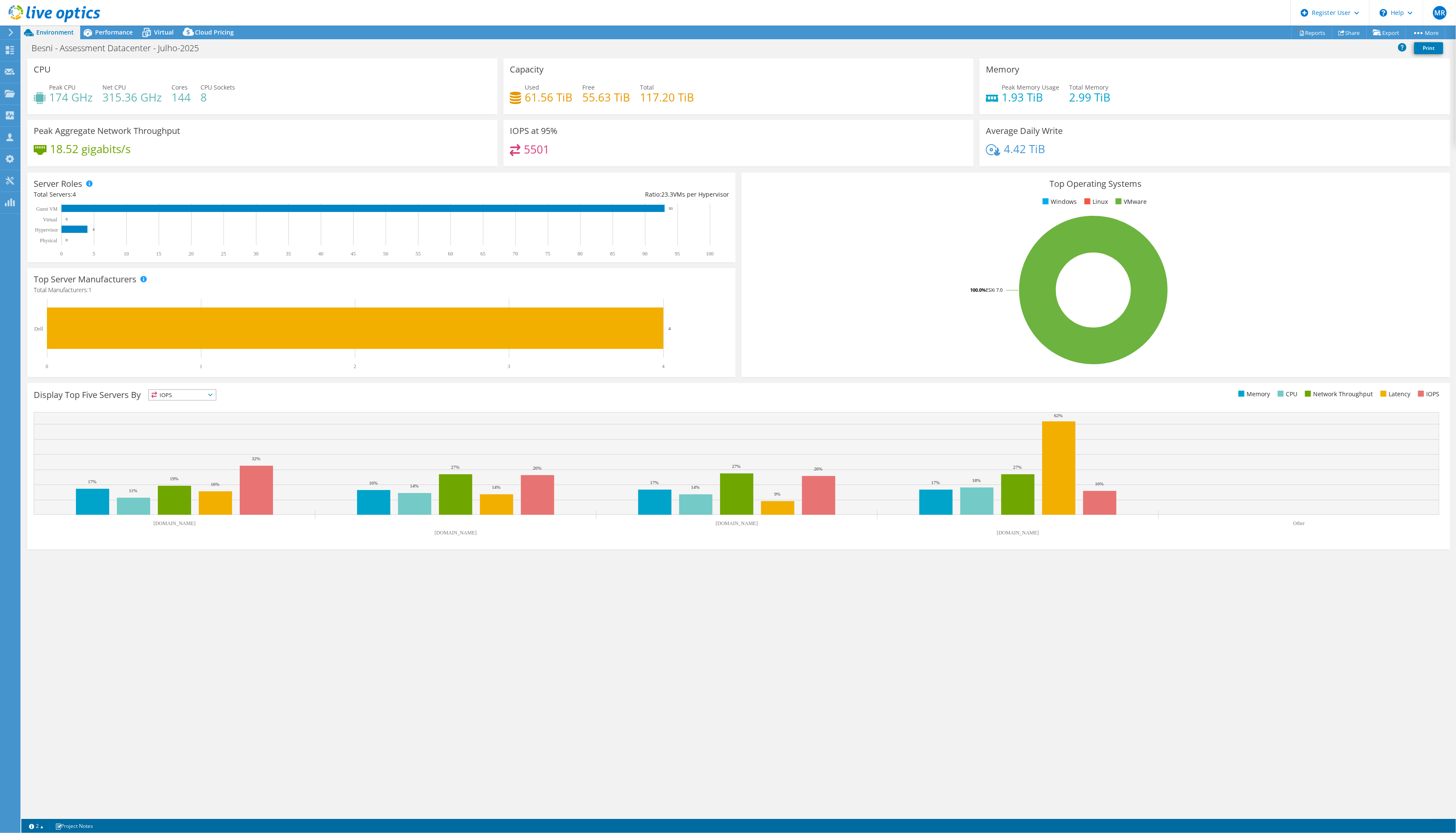
click at [116, 30] on span "Performance" at bounding box center [114, 32] width 37 height 8
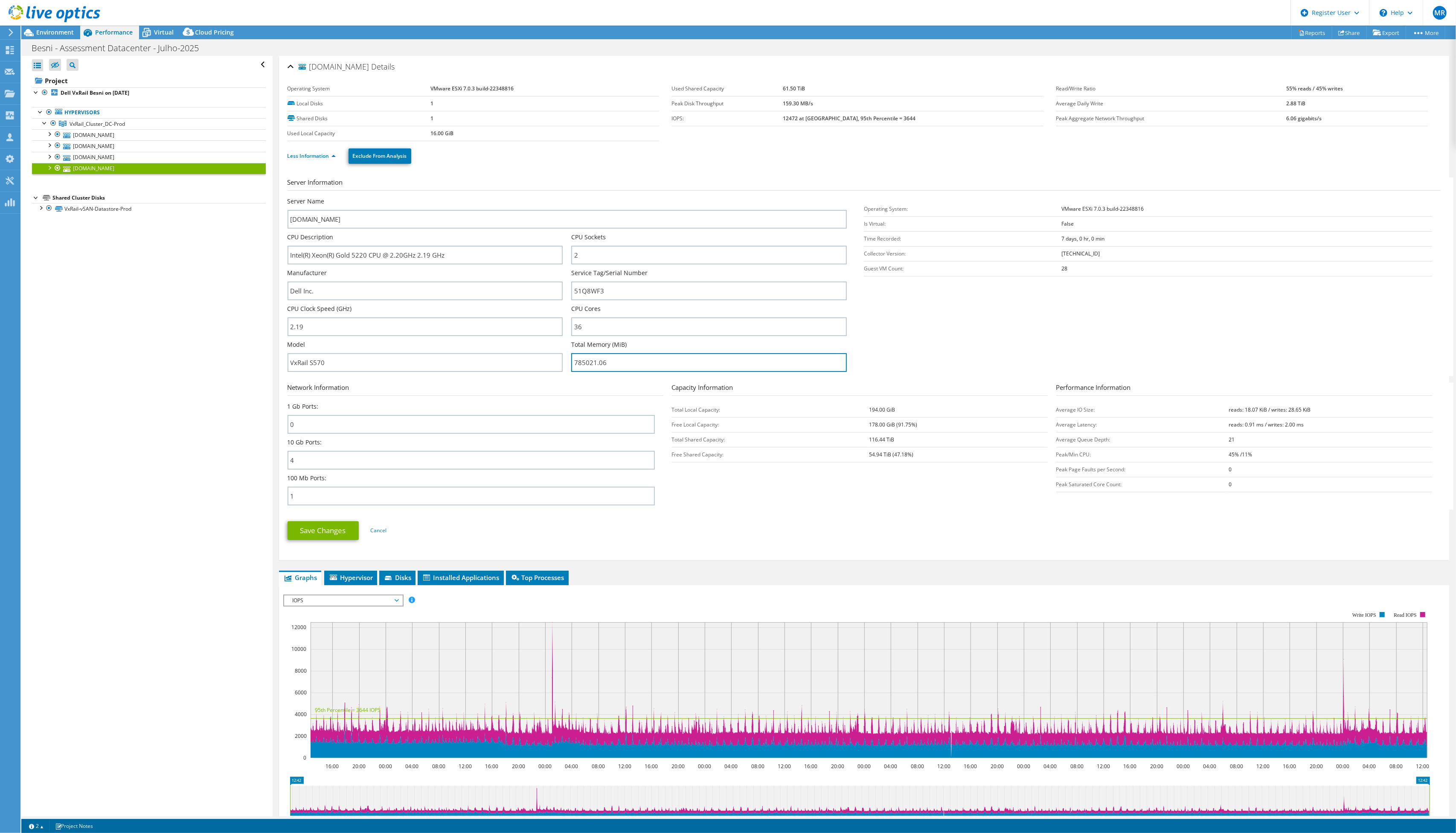
click at [588, 360] on input "785021.06" at bounding box center [709, 363] width 276 height 19
click at [972, 327] on section "Server Information Server Name [DOMAIN_NAME] CPU Description Intel(R) Xeon(R) G…" at bounding box center [866, 277] width 1157 height 199
click at [58, 33] on span "Environment" at bounding box center [55, 32] width 37 height 8
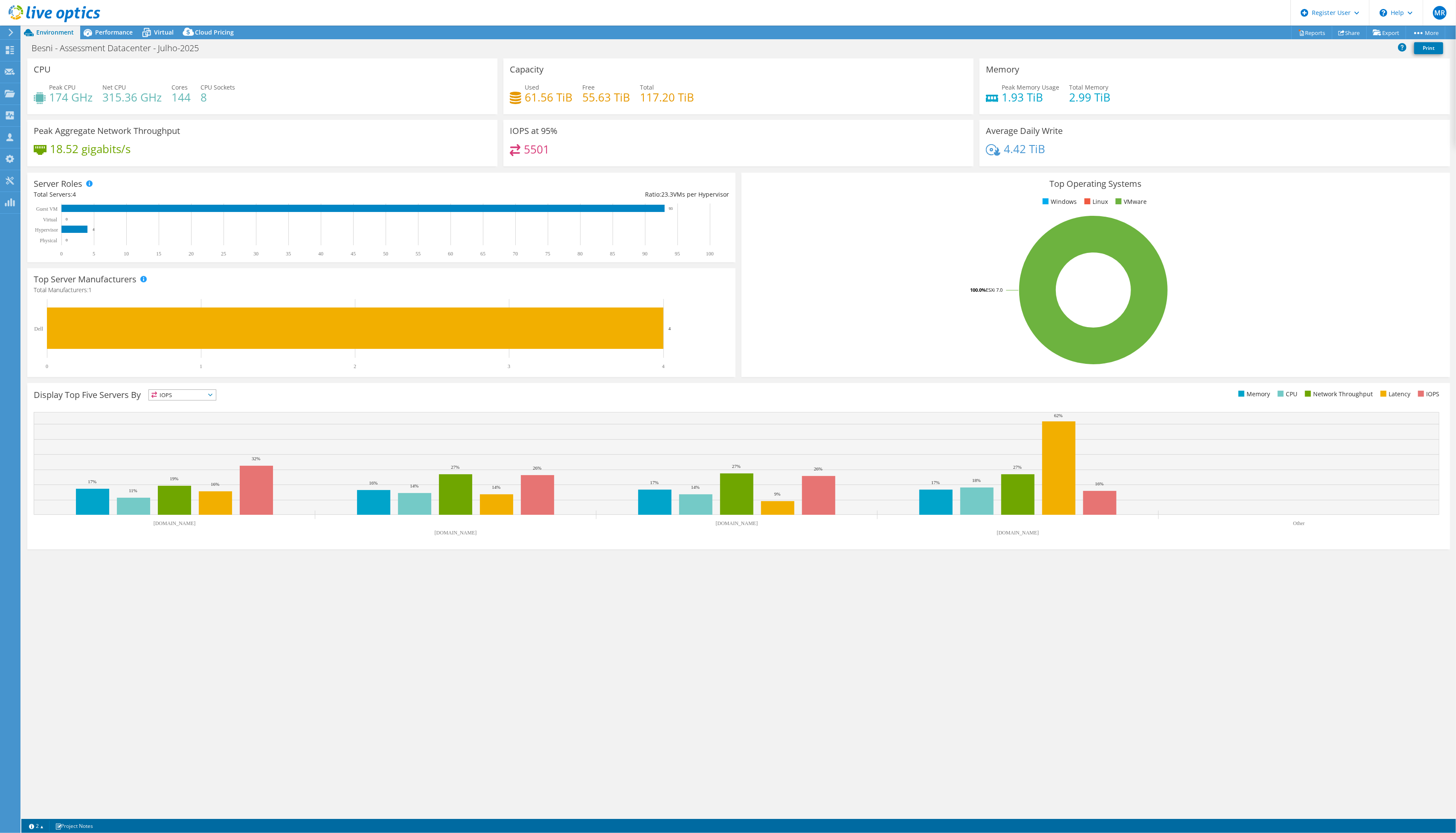
drag, startPoint x: 95, startPoint y: 34, endPoint x: 158, endPoint y: 47, distance: 64.3
click at [96, 34] on span "Performance" at bounding box center [114, 32] width 37 height 8
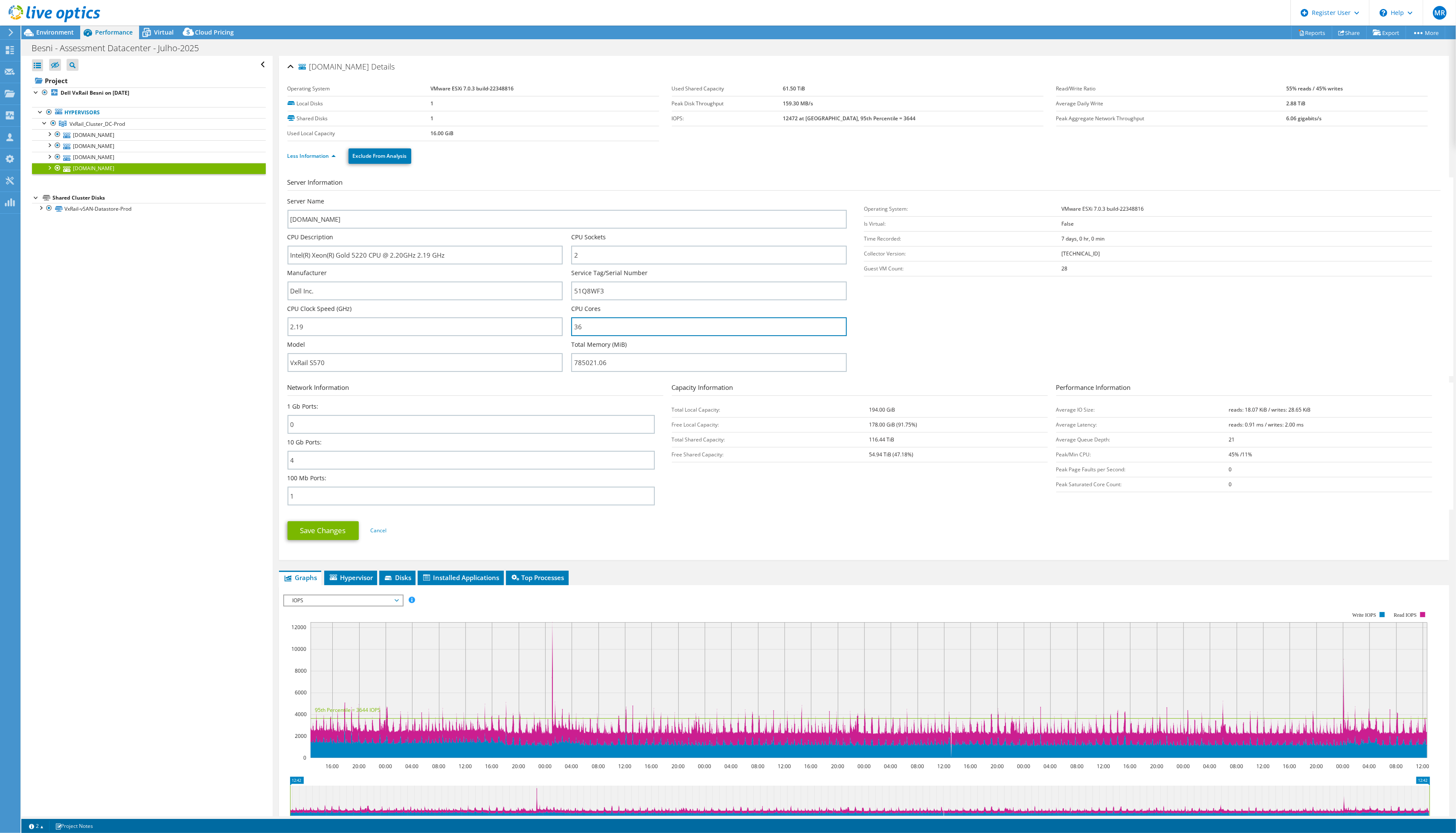
click at [607, 324] on input "36" at bounding box center [709, 327] width 276 height 19
click at [159, 36] on div "Virtual" at bounding box center [159, 32] width 41 height 13
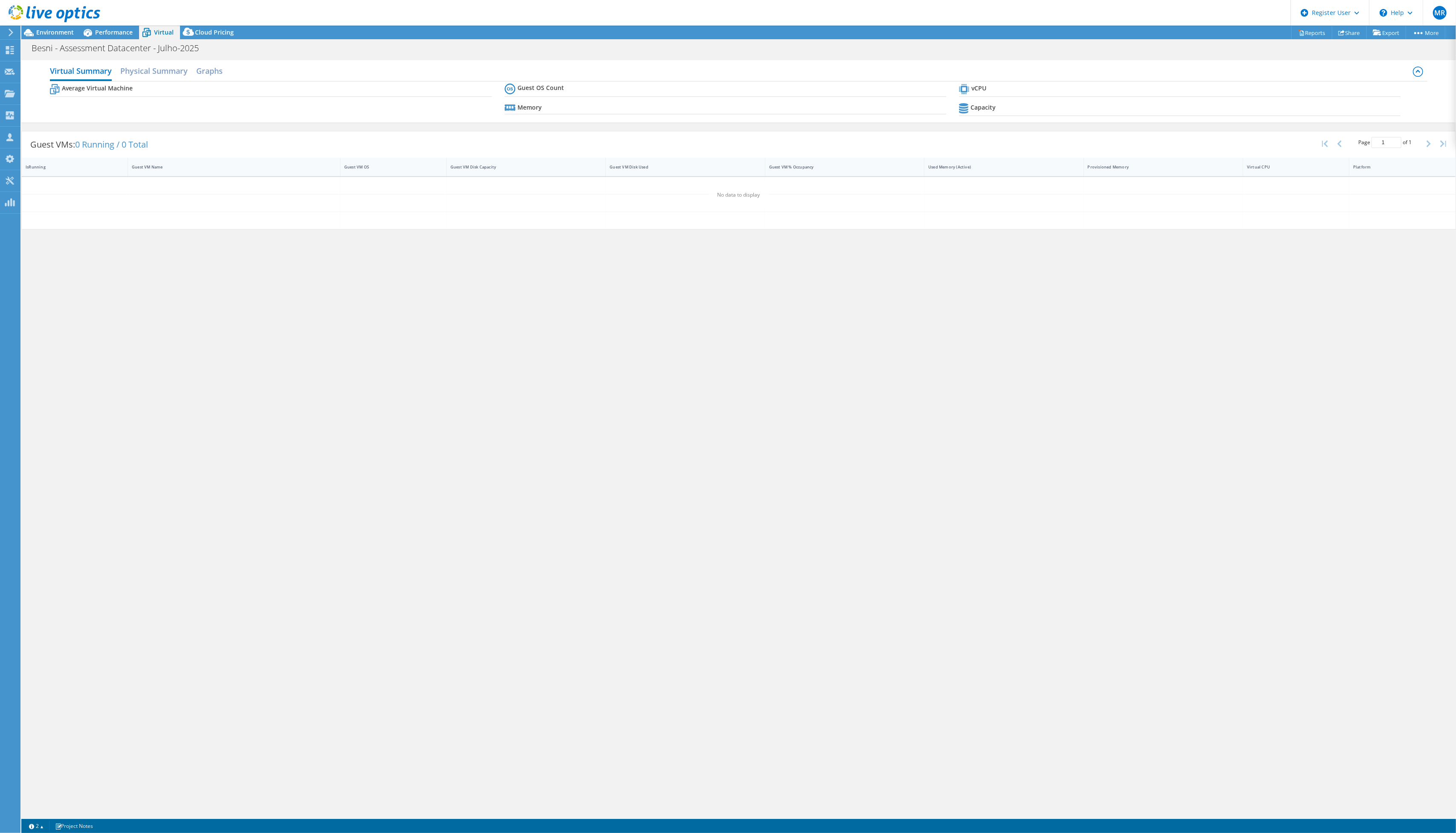
click at [124, 26] on div "Performance" at bounding box center [109, 32] width 59 height 13
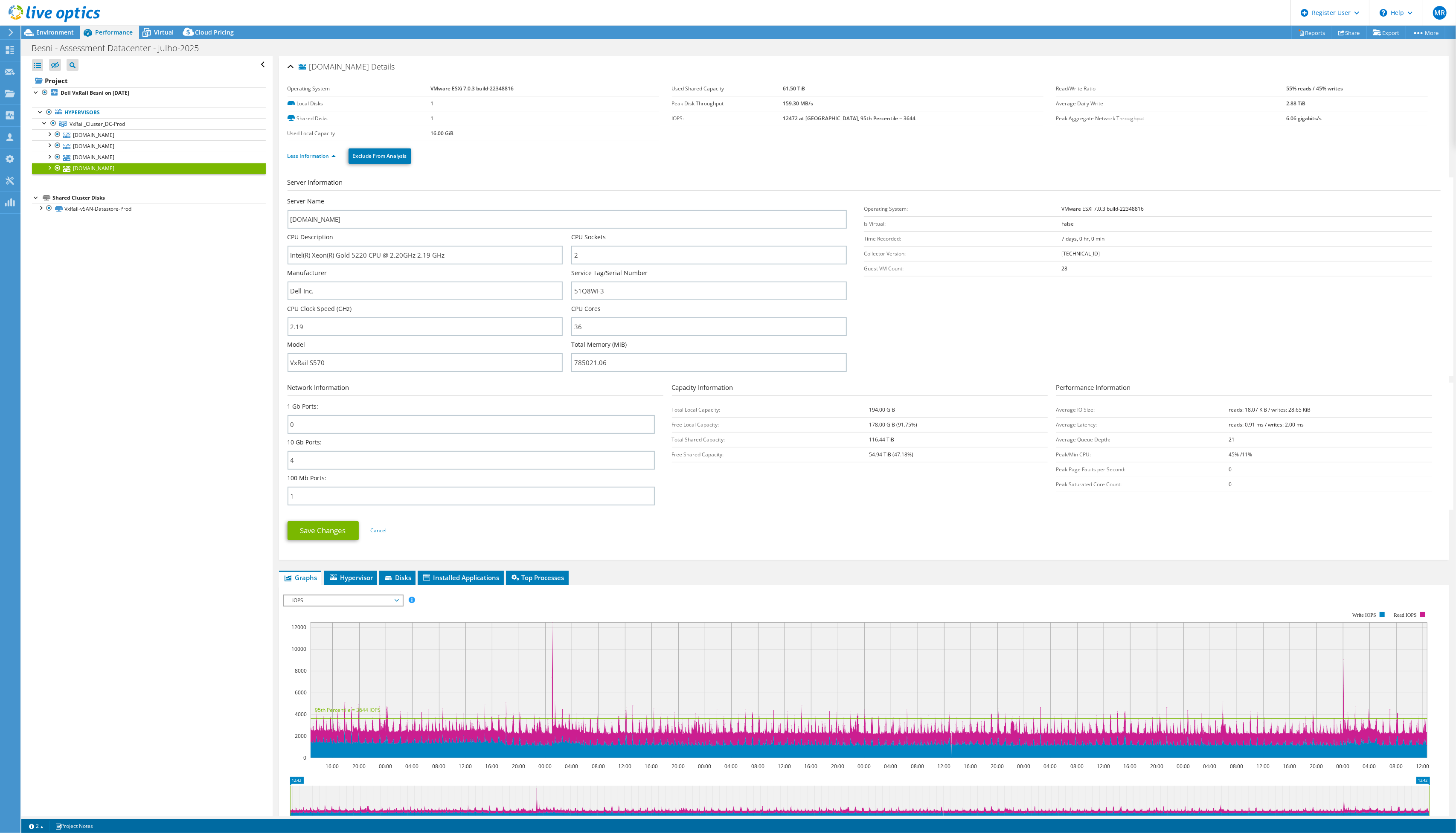
click at [60, 29] on span "Environment" at bounding box center [55, 32] width 37 height 8
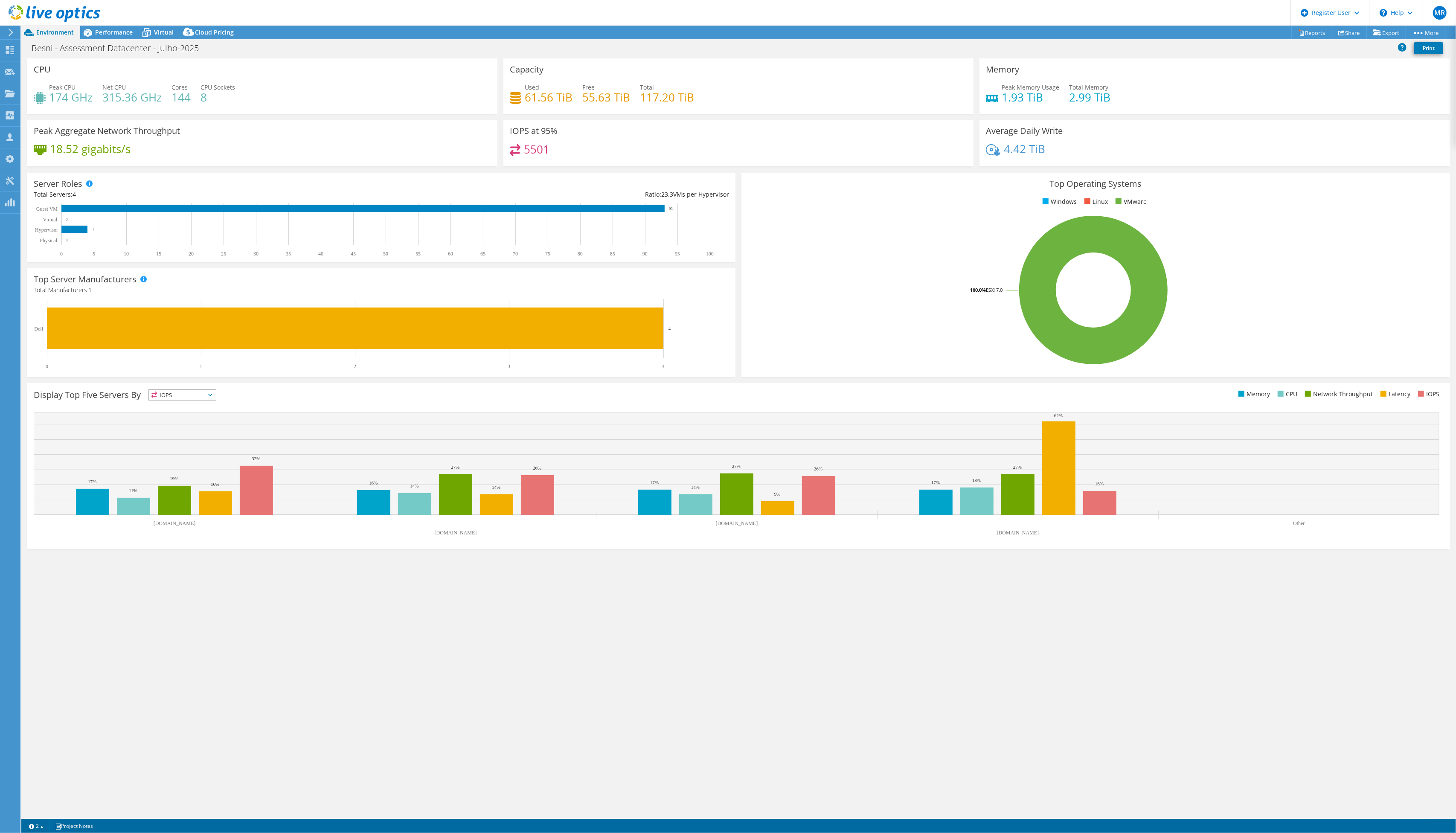
click at [101, 36] on span "Performance" at bounding box center [114, 32] width 37 height 8
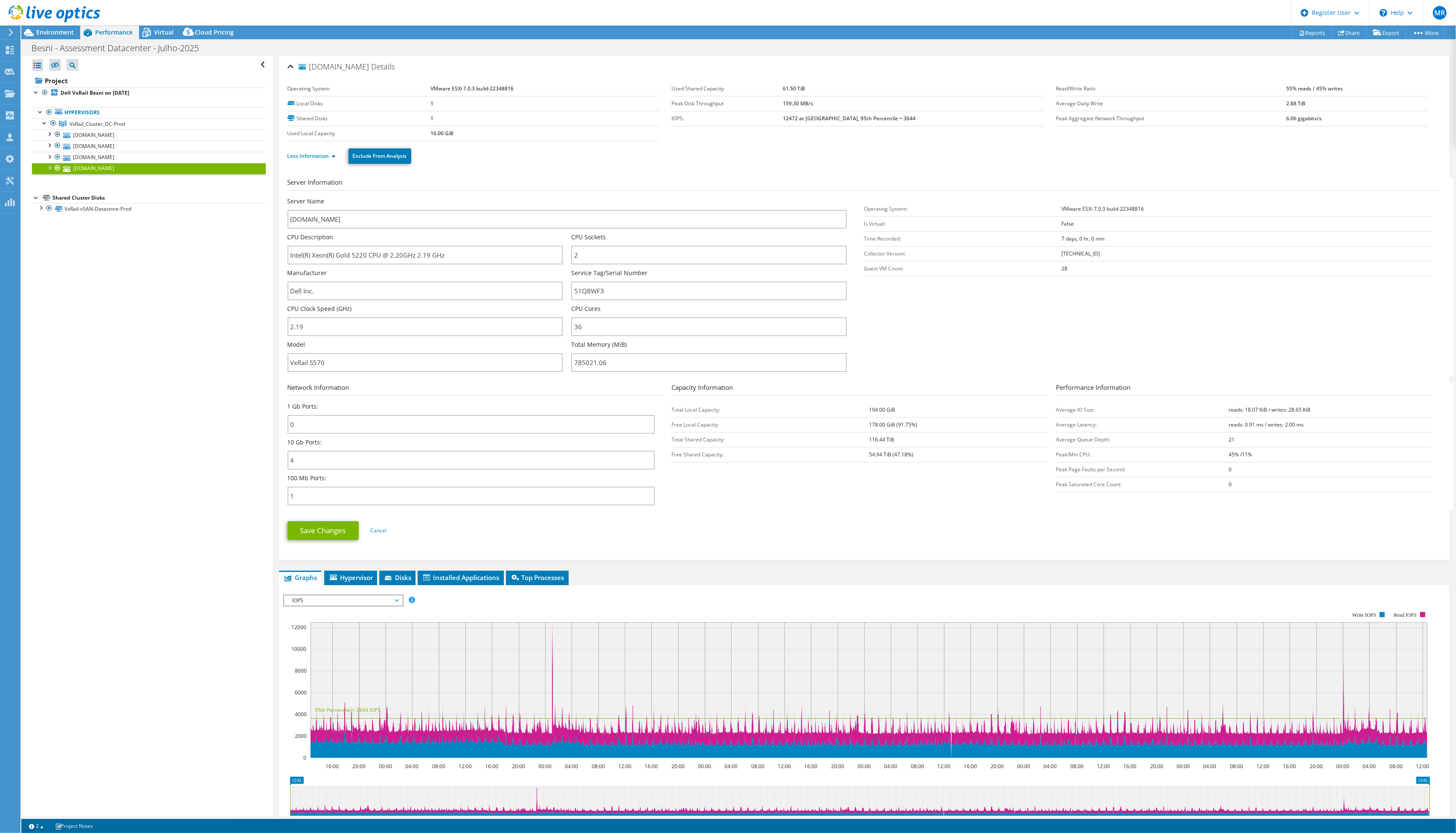
click at [152, 35] on icon at bounding box center [147, 33] width 15 height 15
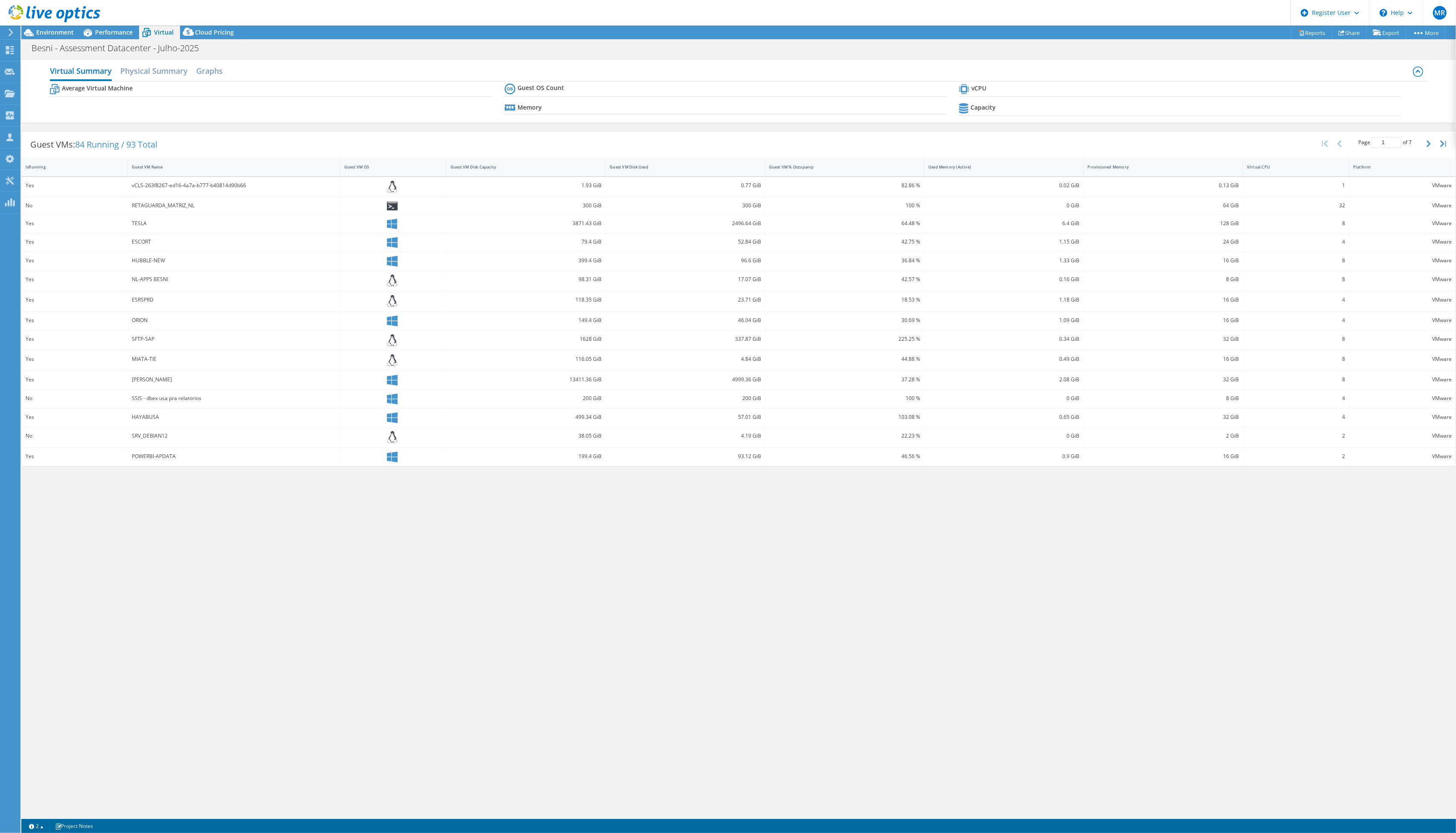
click at [106, 33] on span "Performance" at bounding box center [114, 32] width 37 height 8
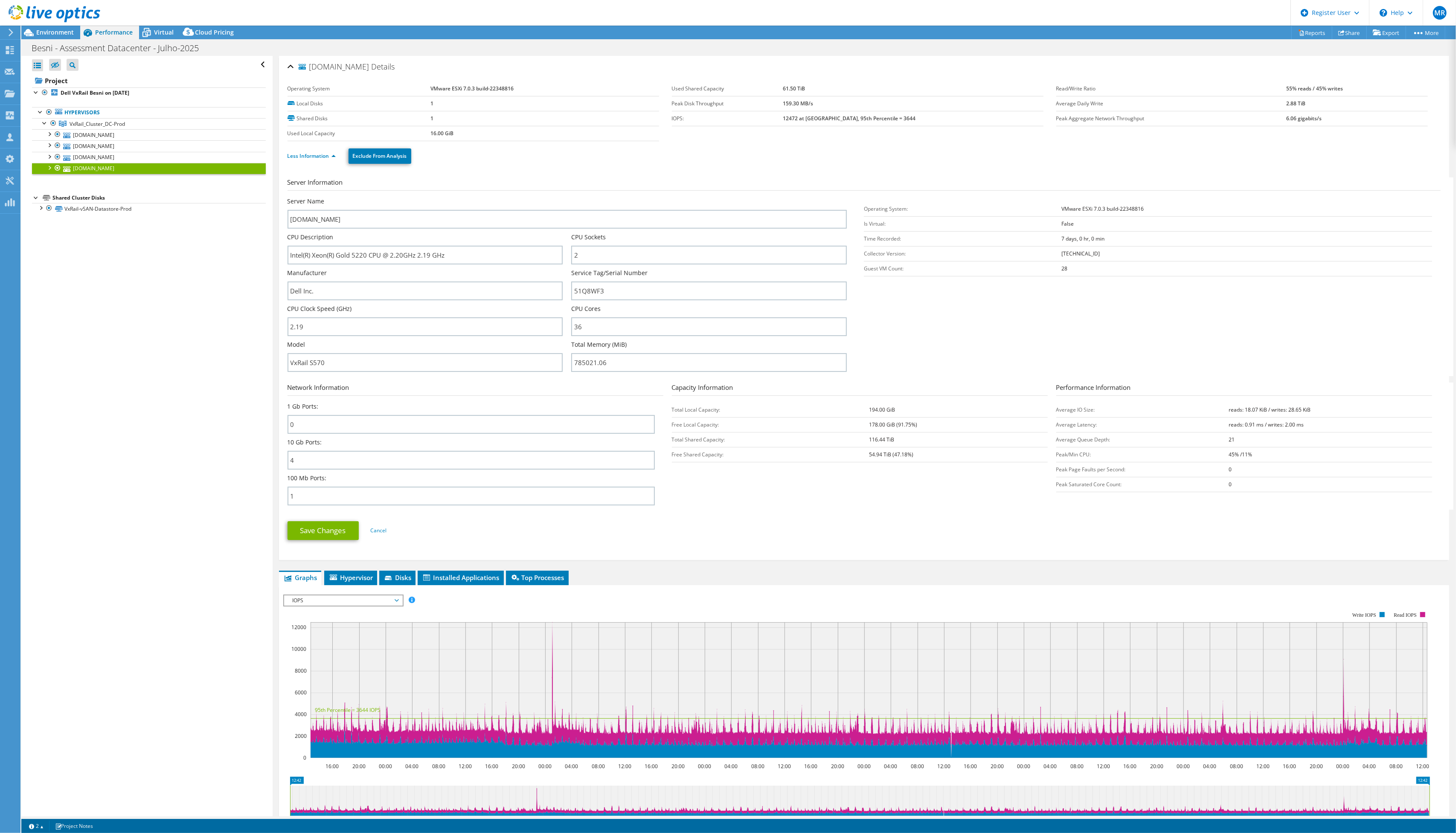
click at [54, 32] on span "Environment" at bounding box center [55, 32] width 37 height 8
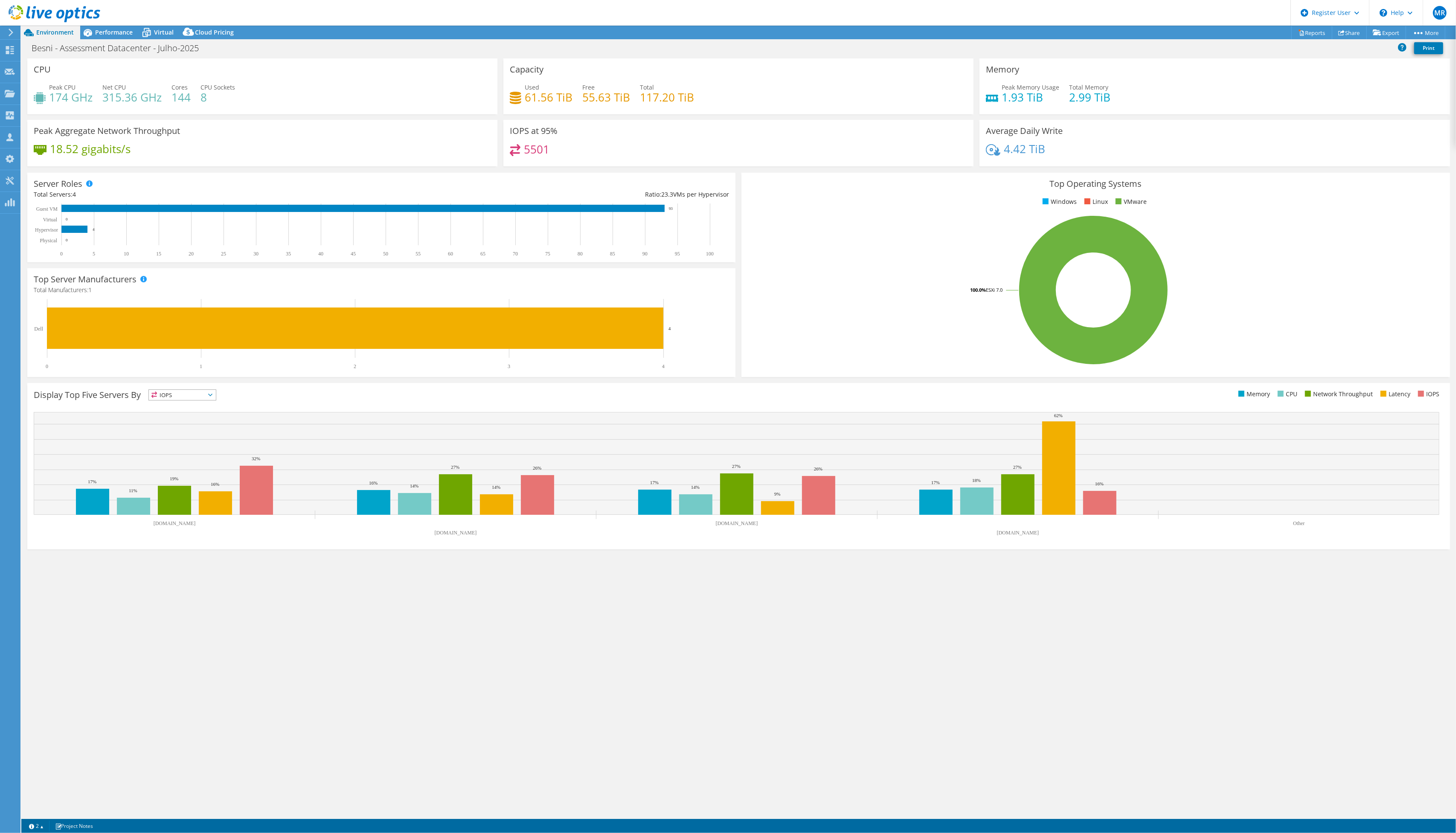
click at [112, 27] on div "Performance" at bounding box center [109, 32] width 59 height 13
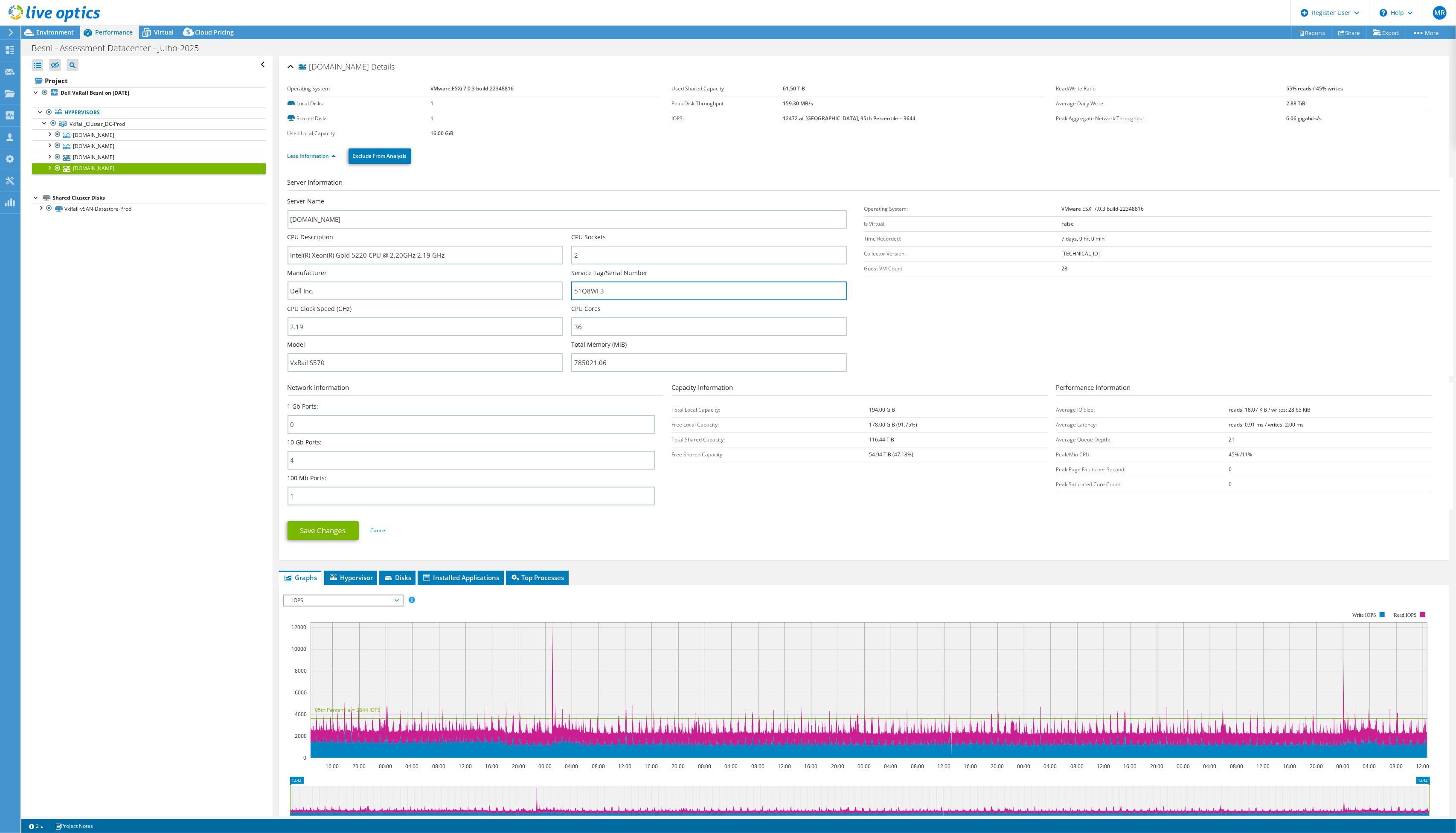
click at [589, 294] on input "51Q8WF3" at bounding box center [709, 291] width 276 height 19
